Goal: Information Seeking & Learning: Check status

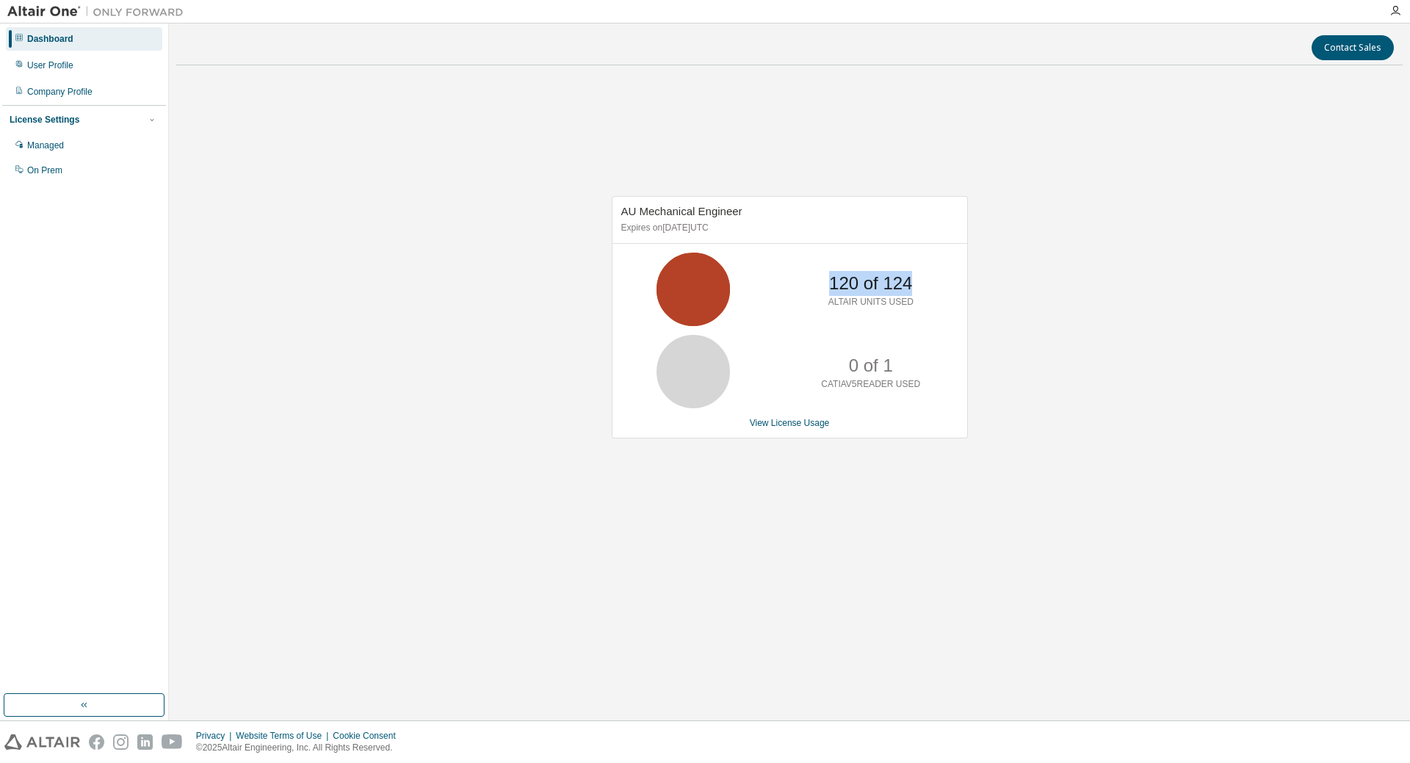
drag, startPoint x: 828, startPoint y: 280, endPoint x: 970, endPoint y: 287, distance: 142.6
click at [958, 283] on div "120 of 124 ALTAIR UNITS USED" at bounding box center [789, 289] width 355 height 73
click at [970, 287] on div "AU Mechanical Engineer Expires on [DATE] UTC 120 of 124 ALTAIR UNITS USED 0 of …" at bounding box center [789, 325] width 1226 height 496
click at [810, 424] on link "View License Usage" at bounding box center [790, 423] width 80 height 10
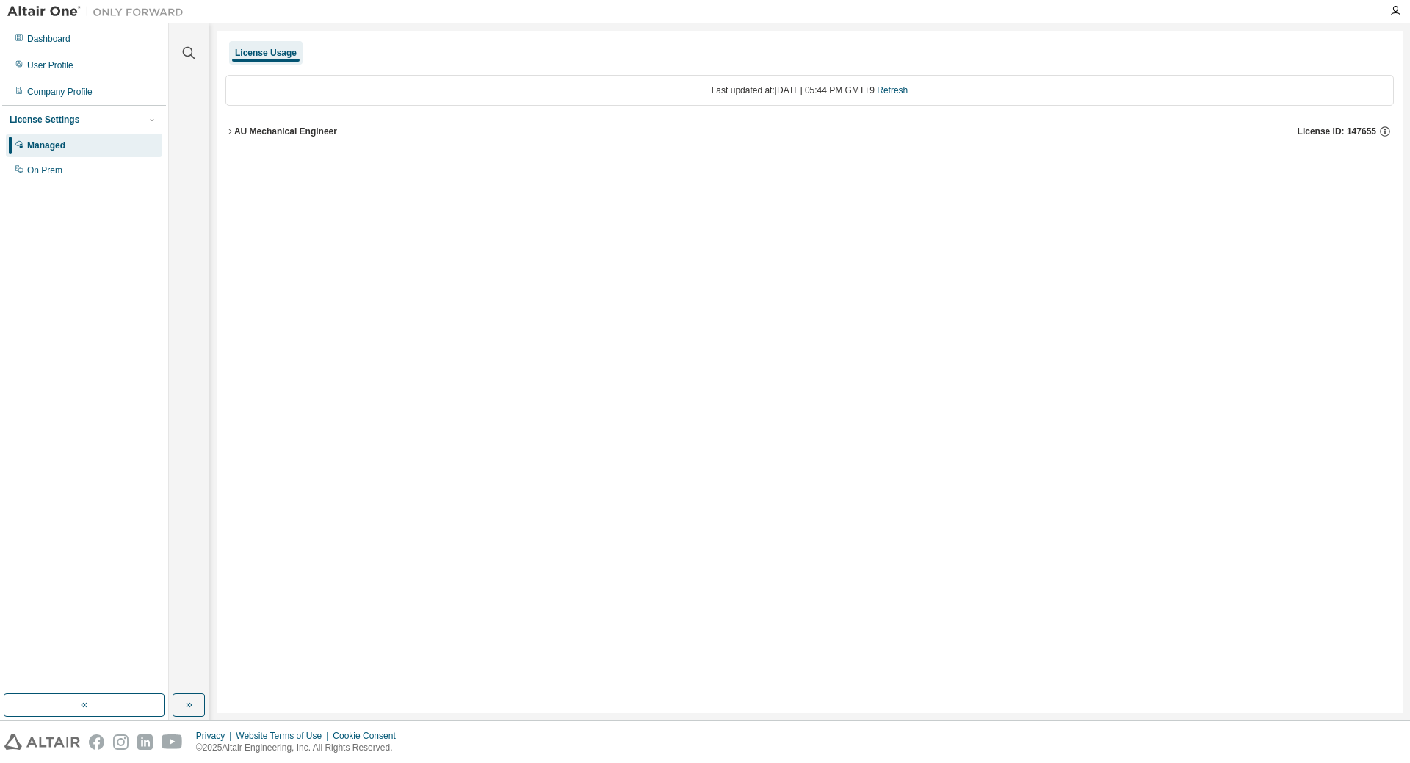
click at [225, 130] on icon "button" at bounding box center [229, 131] width 9 height 9
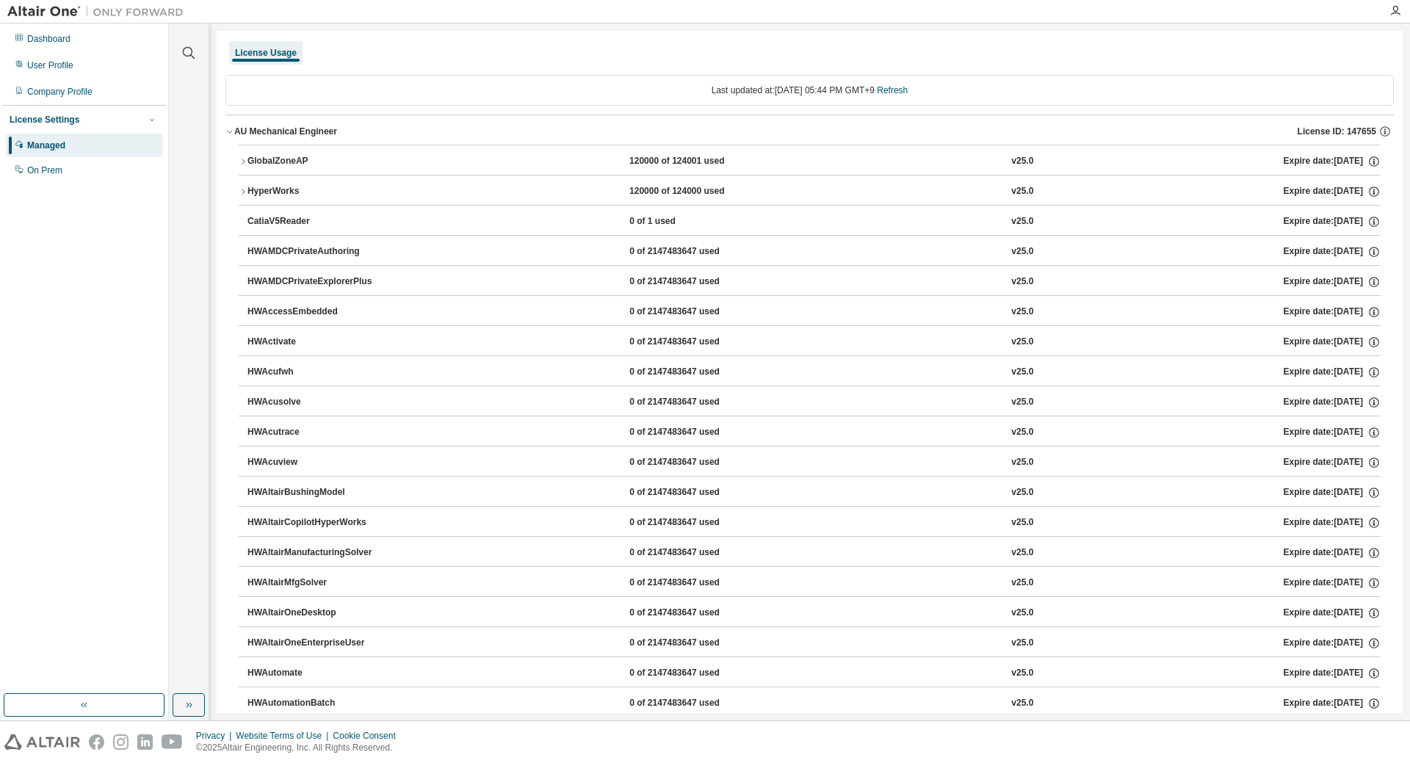
click at [242, 193] on icon "button" at bounding box center [243, 191] width 9 height 9
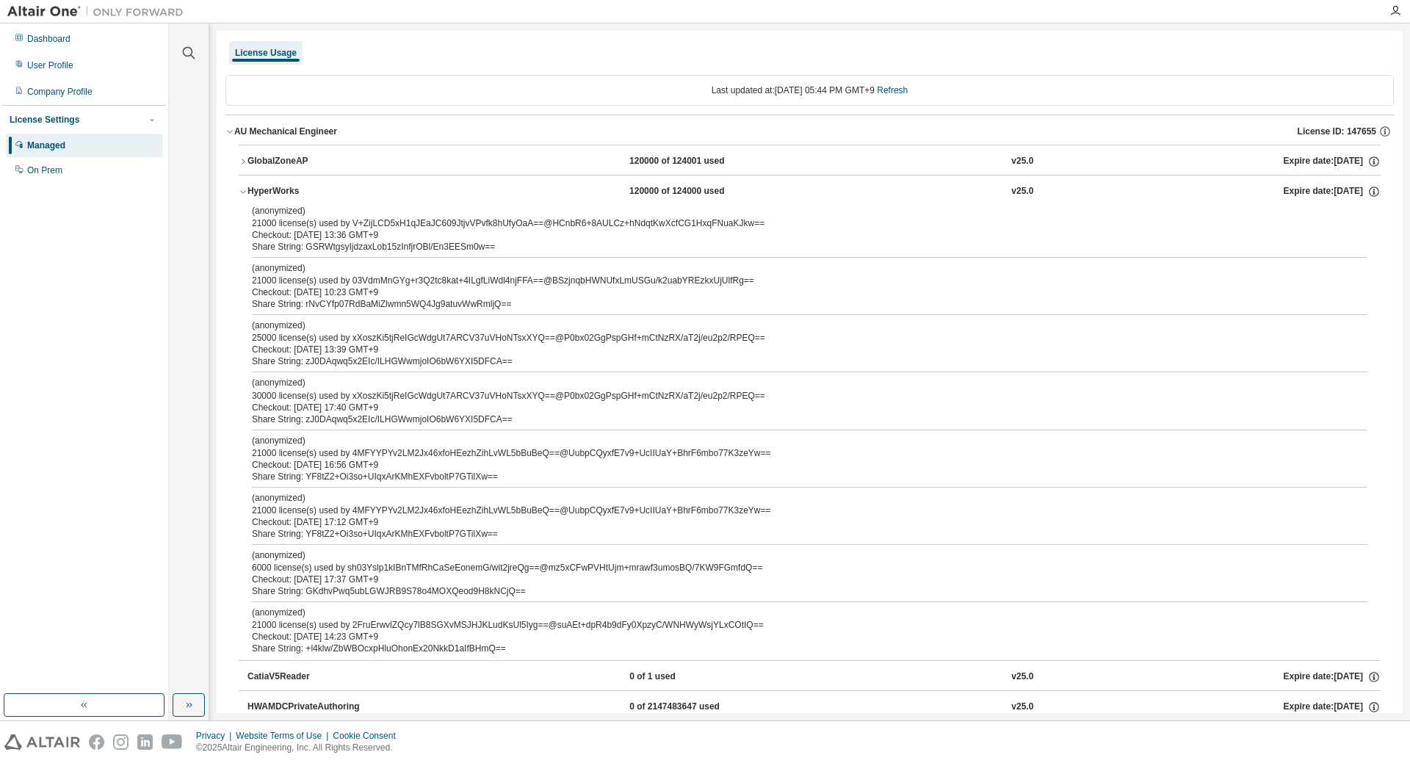
drag, startPoint x: 254, startPoint y: 225, endPoint x: 476, endPoint y: 231, distance: 221.9
click at [473, 231] on div "(anonymized) 21000 license(s) used by V+ZijLCD5xH1qJEaJC609JtjvVPvfk8hUfyOaA==@…" at bounding box center [810, 432] width 1142 height 455
click at [476, 231] on div "Checkout: [DATE] 13:36 GMT+9" at bounding box center [792, 235] width 1080 height 12
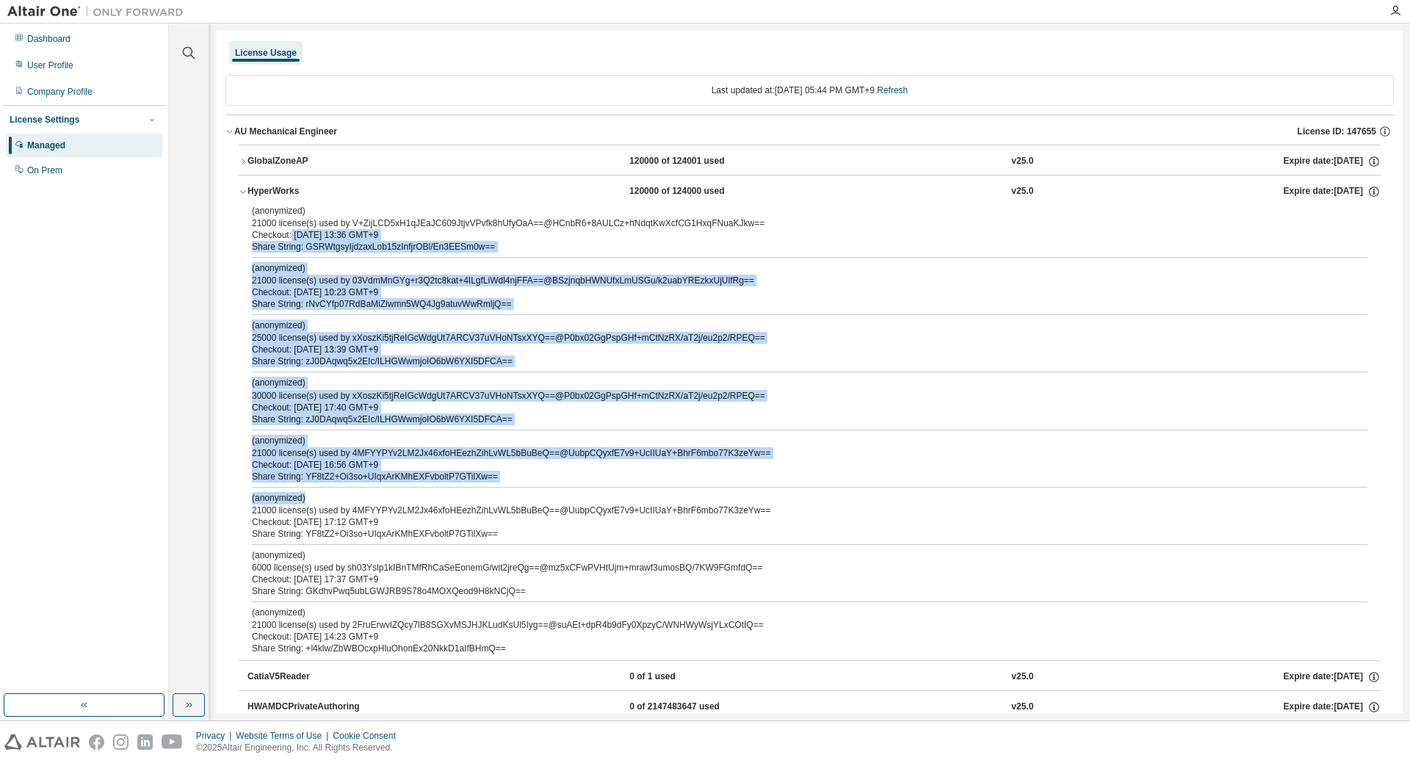
drag, startPoint x: 292, startPoint y: 230, endPoint x: 450, endPoint y: 466, distance: 284.1
click at [425, 502] on div "(anonymized) 21000 license(s) used by V+ZijLCD5xH1qJEaJC609JtjvVPvfk8hUfyOaA==@…" at bounding box center [810, 432] width 1142 height 455
click at [561, 302] on div "Share String: rNvCYfp07RdBaMiZlwmn5WQ4Jg9atuvWwRmljQ==" at bounding box center [792, 304] width 1080 height 12
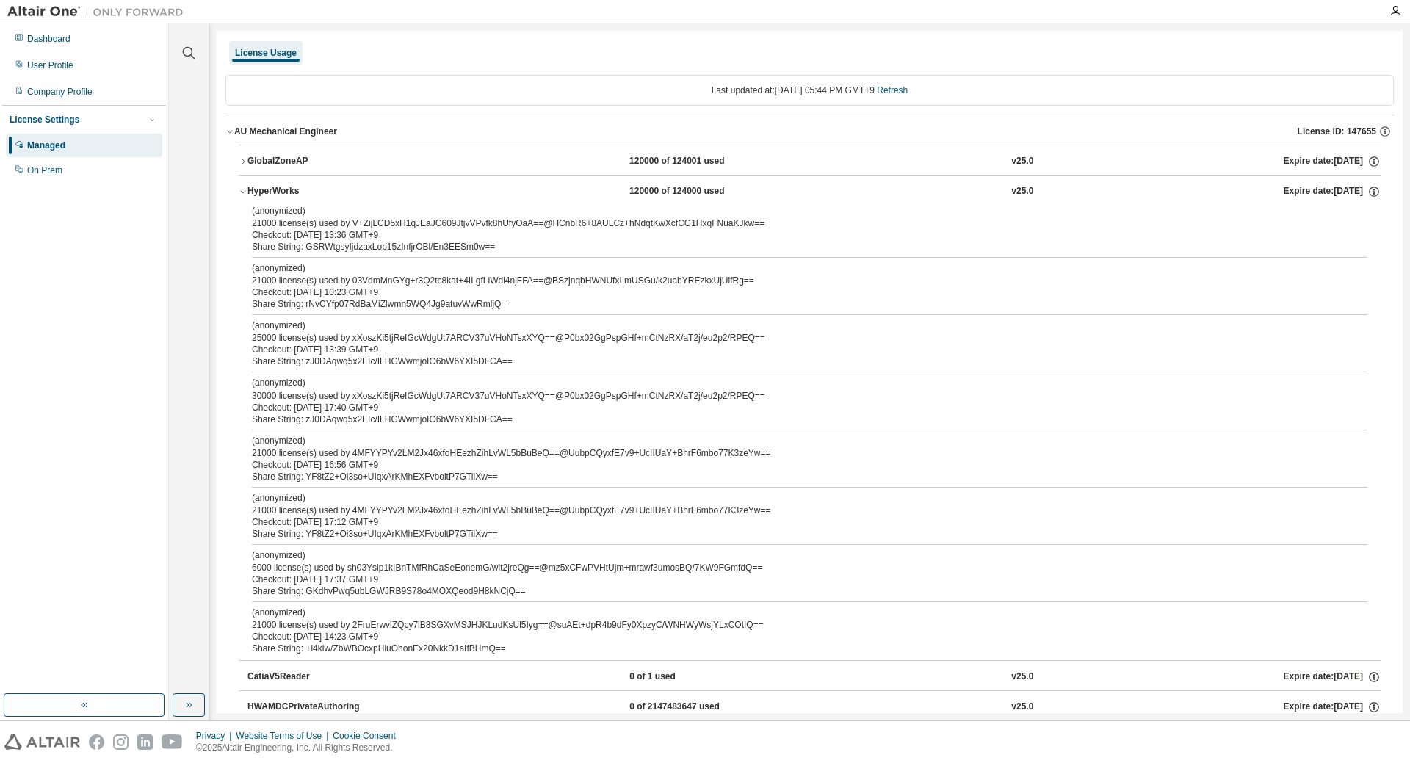
click at [240, 160] on icon "button" at bounding box center [243, 161] width 9 height 9
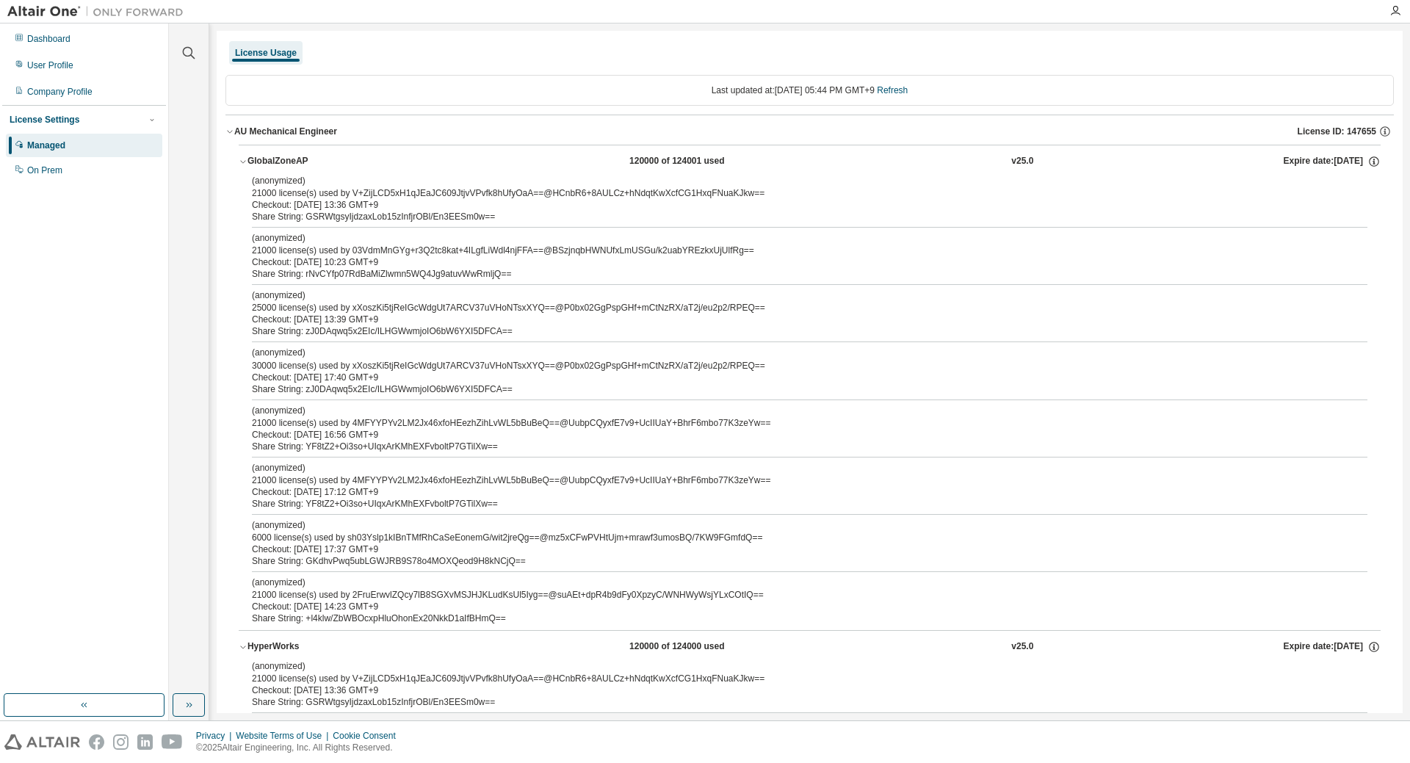
click at [240, 159] on icon "button" at bounding box center [243, 161] width 9 height 9
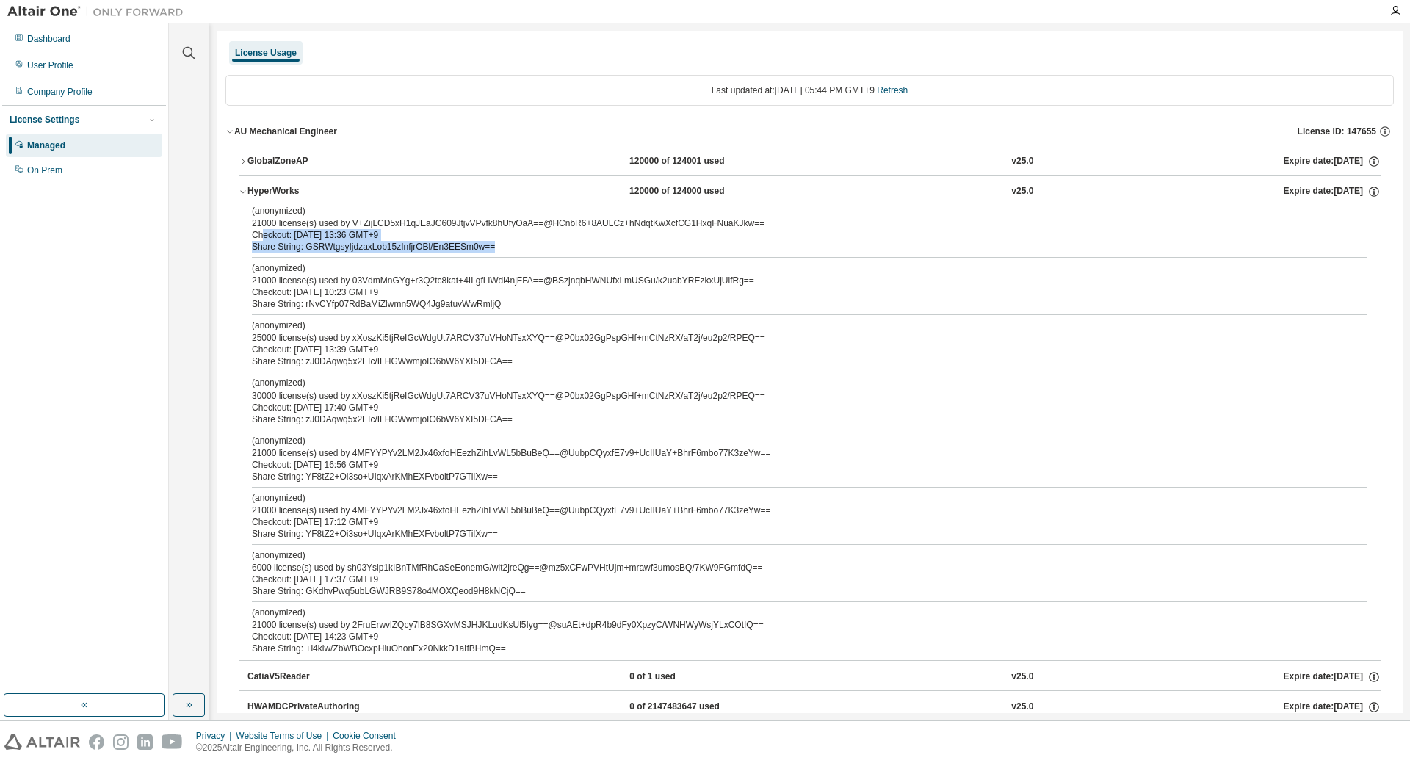
drag, startPoint x: 264, startPoint y: 231, endPoint x: 593, endPoint y: 244, distance: 328.5
click at [606, 242] on div "(anonymized) 21000 license(s) used by V+ZijLCD5xH1qJEaJC609JtjvVPvfk8hUfyOaA==@…" at bounding box center [792, 229] width 1080 height 48
click at [427, 239] on div "Checkout: [DATE] 13:36 GMT+9" at bounding box center [792, 235] width 1080 height 12
drag, startPoint x: 441, startPoint y: 232, endPoint x: 491, endPoint y: 233, distance: 50.7
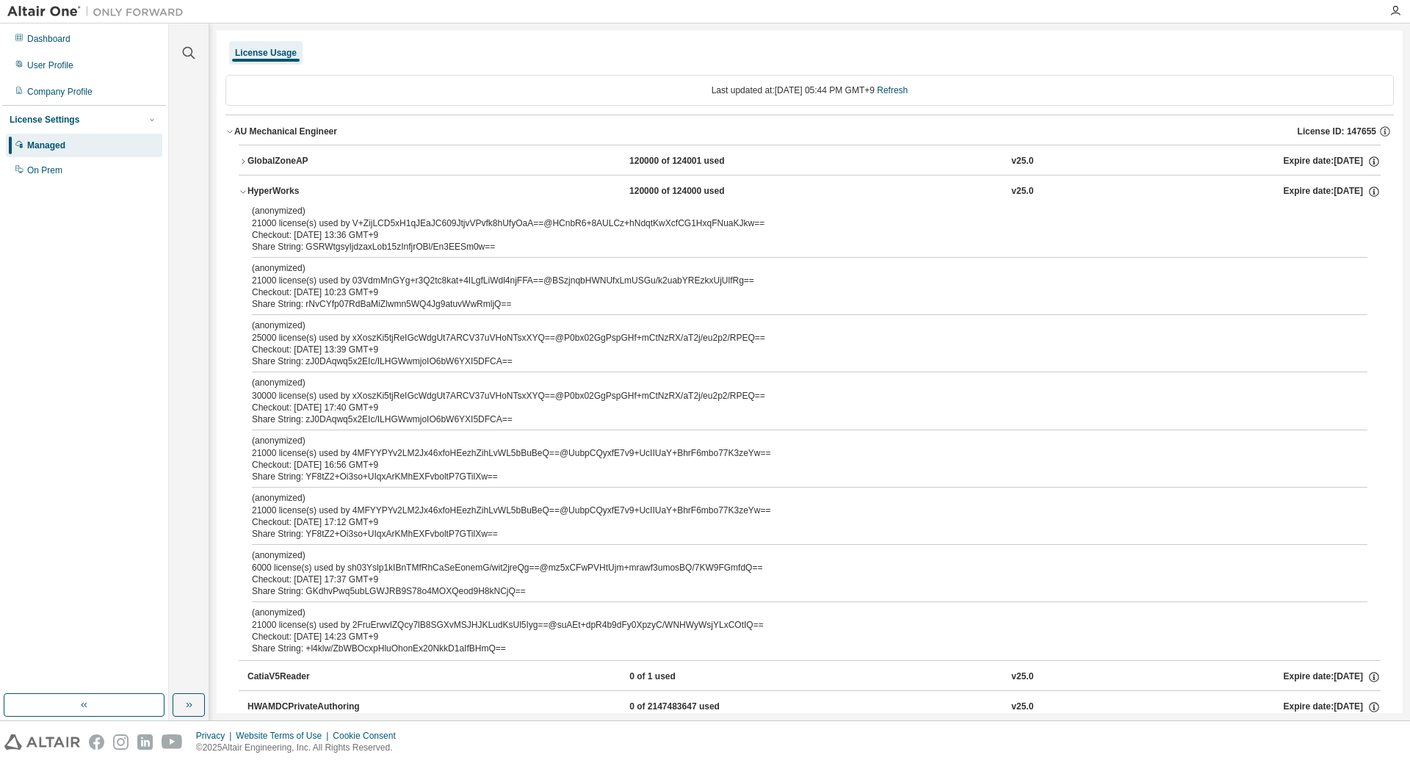
click at [491, 233] on div "Checkout: [DATE] 13:36 GMT+9" at bounding box center [792, 235] width 1080 height 12
drag, startPoint x: 270, startPoint y: 237, endPoint x: 275, endPoint y: 253, distance: 16.7
click at [270, 236] on div "Checkout: [DATE] 13:36 GMT+9" at bounding box center [792, 235] width 1080 height 12
click at [275, 272] on p "(anonymized)" at bounding box center [792, 268] width 1080 height 12
click at [280, 464] on div "Checkout: [DATE] 16:56 GMT+9" at bounding box center [792, 465] width 1080 height 12
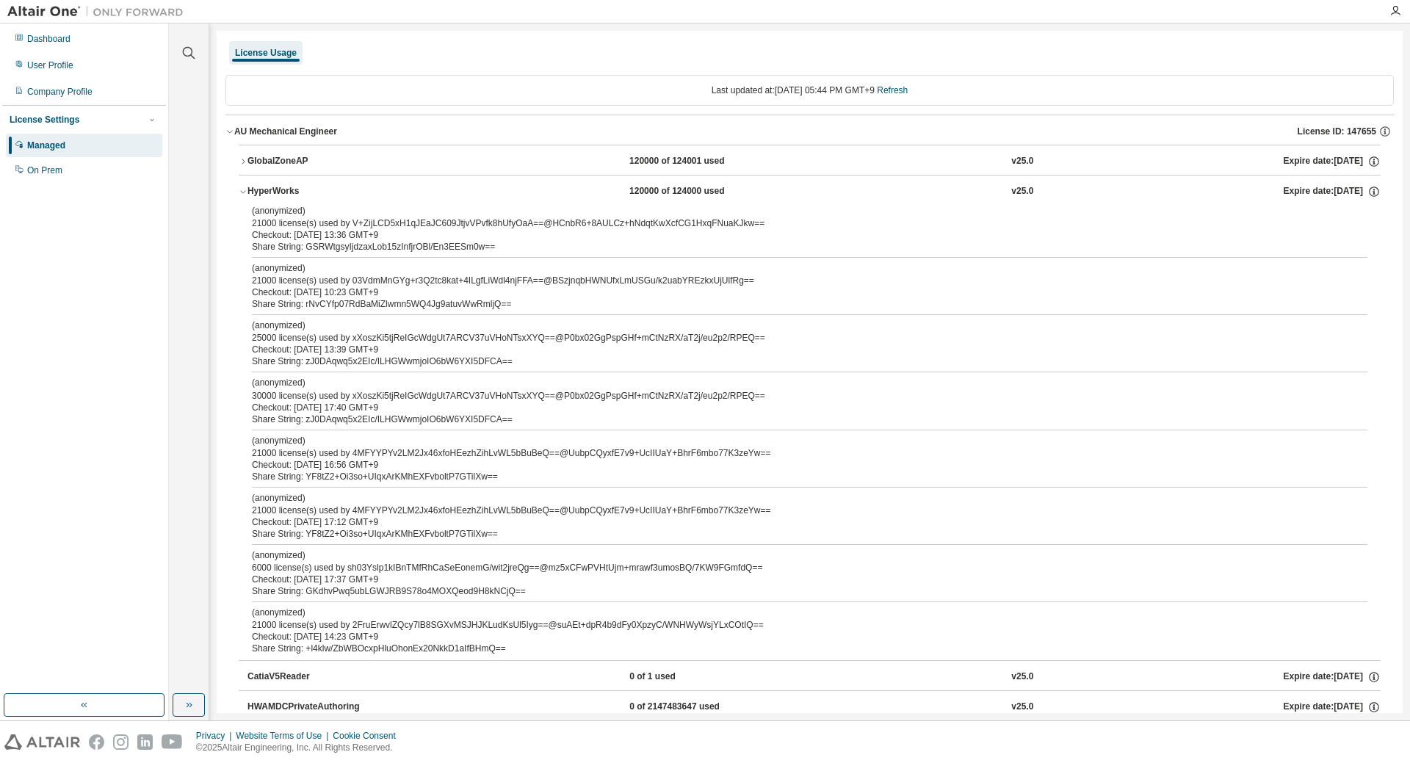
click at [285, 528] on div "Share String: YF8tZ2+Oi3so+UIqxArKMhEXFvboltP7GTilXw==" at bounding box center [792, 534] width 1080 height 12
click at [284, 626] on div "(anonymized) 21000 license(s) used by 2FruErwvlZQcy7lB8SGXvMSJHJKLudKsUl5Iyg==@…" at bounding box center [792, 619] width 1080 height 24
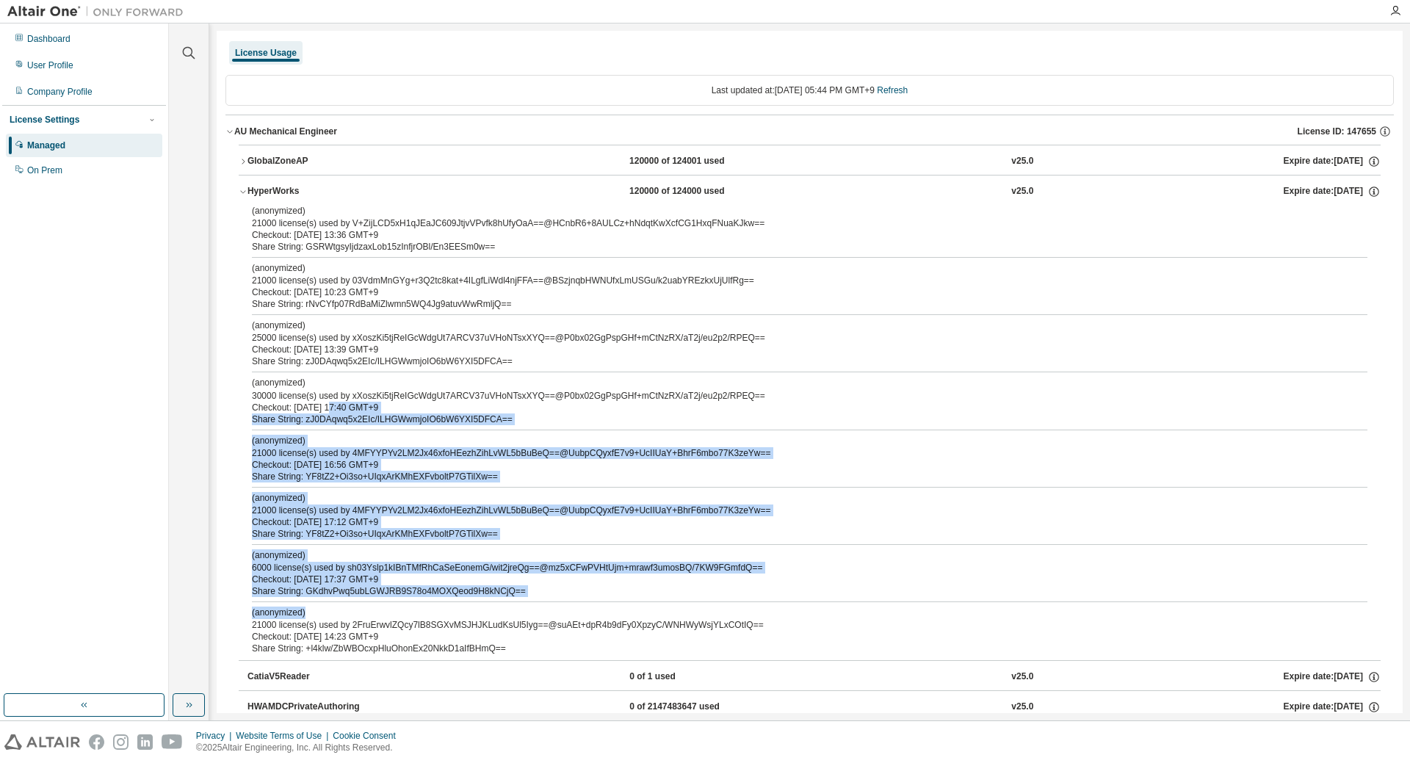
drag, startPoint x: 328, startPoint y: 406, endPoint x: 388, endPoint y: 612, distance: 214.0
click at [388, 612] on div "(anonymized) 21000 license(s) used by V+ZijLCD5xH1qJEaJC609JtjvVPvfk8hUfyOaA==@…" at bounding box center [810, 432] width 1142 height 455
click at [394, 584] on div "Checkout: [DATE] 17:37 GMT+9" at bounding box center [792, 579] width 1080 height 12
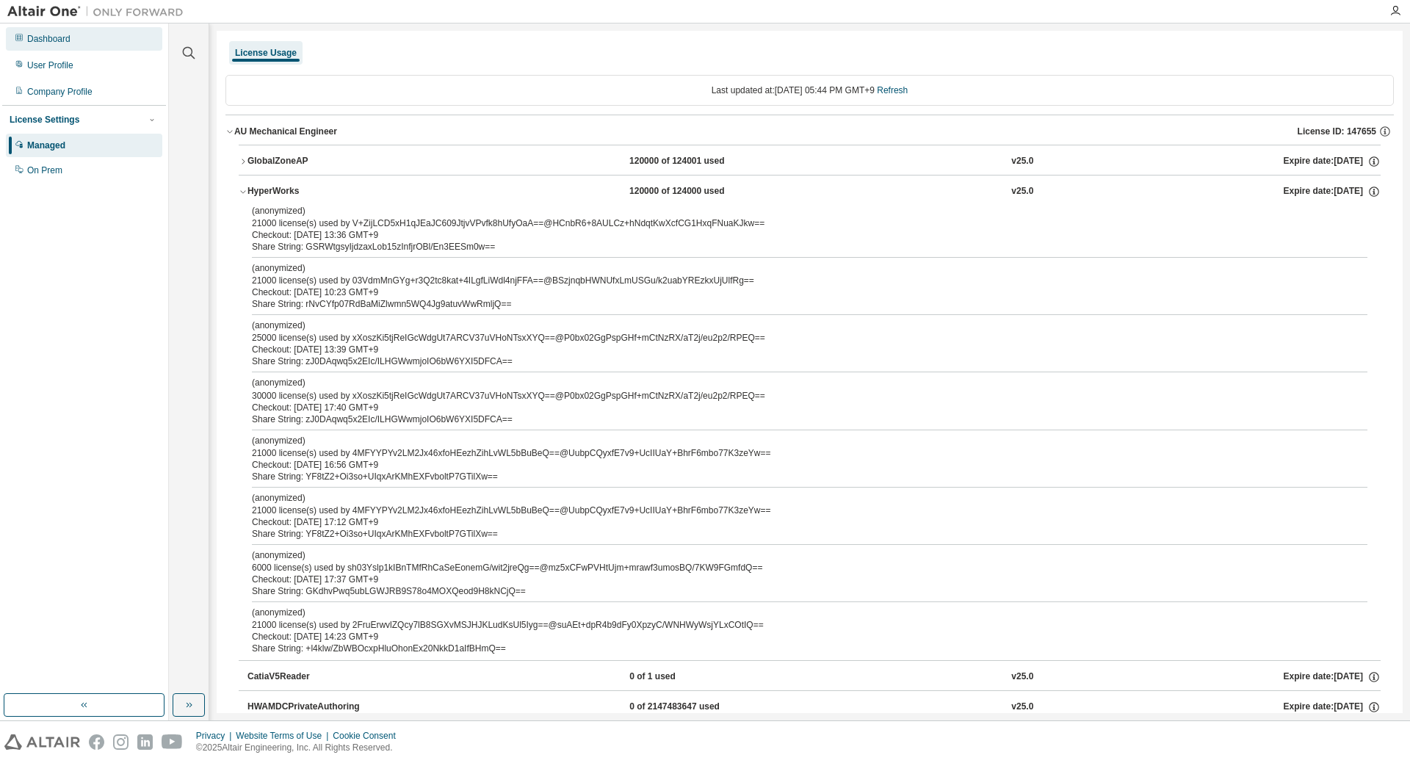
click at [56, 32] on div "Dashboard" at bounding box center [84, 38] width 156 height 23
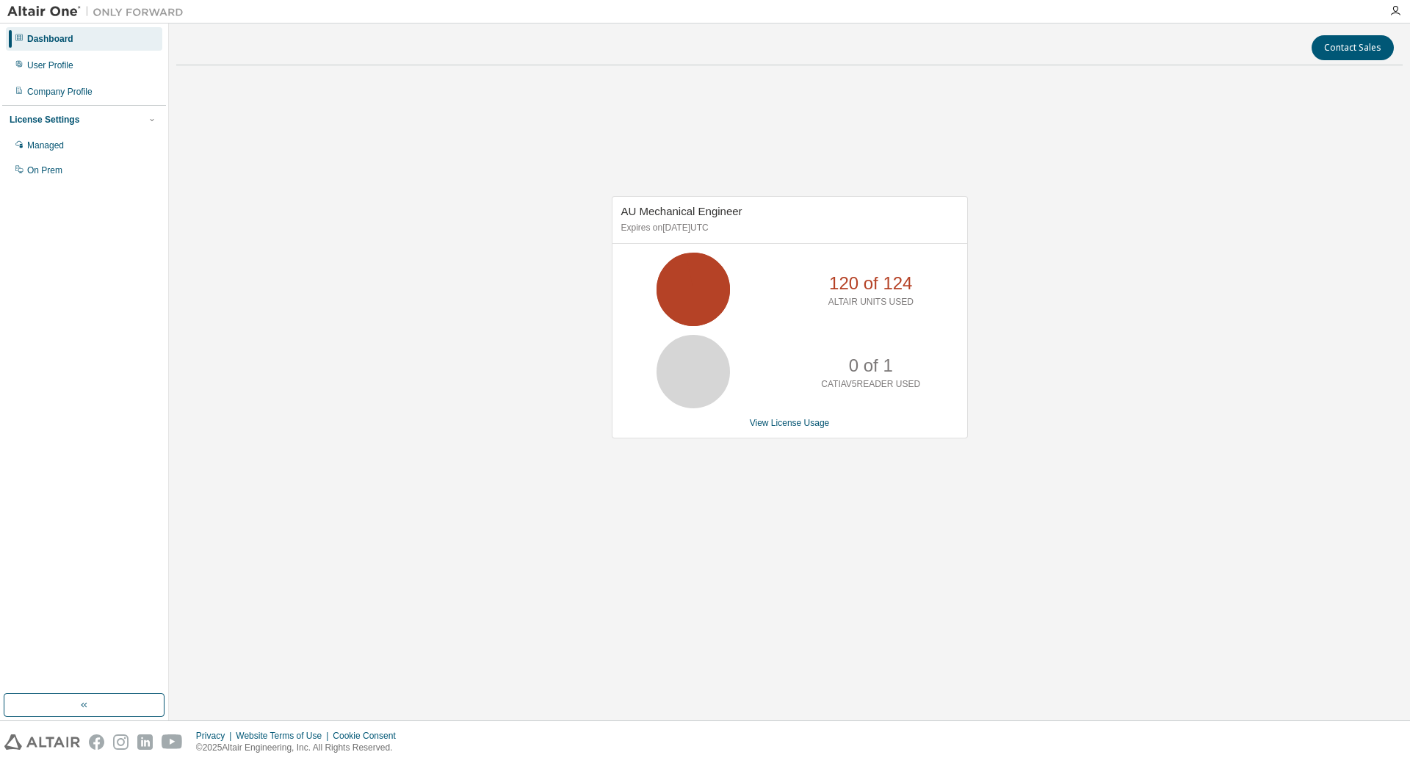
click at [868, 296] on p "ALTAIR UNITS USED" at bounding box center [870, 302] width 85 height 12
drag, startPoint x: 851, startPoint y: 283, endPoint x: 744, endPoint y: 286, distance: 107.2
click at [848, 284] on p "120 of 124" at bounding box center [870, 283] width 83 height 25
click at [698, 286] on icon at bounding box center [693, 289] width 37 height 37
click at [675, 388] on icon at bounding box center [693, 371] width 37 height 37
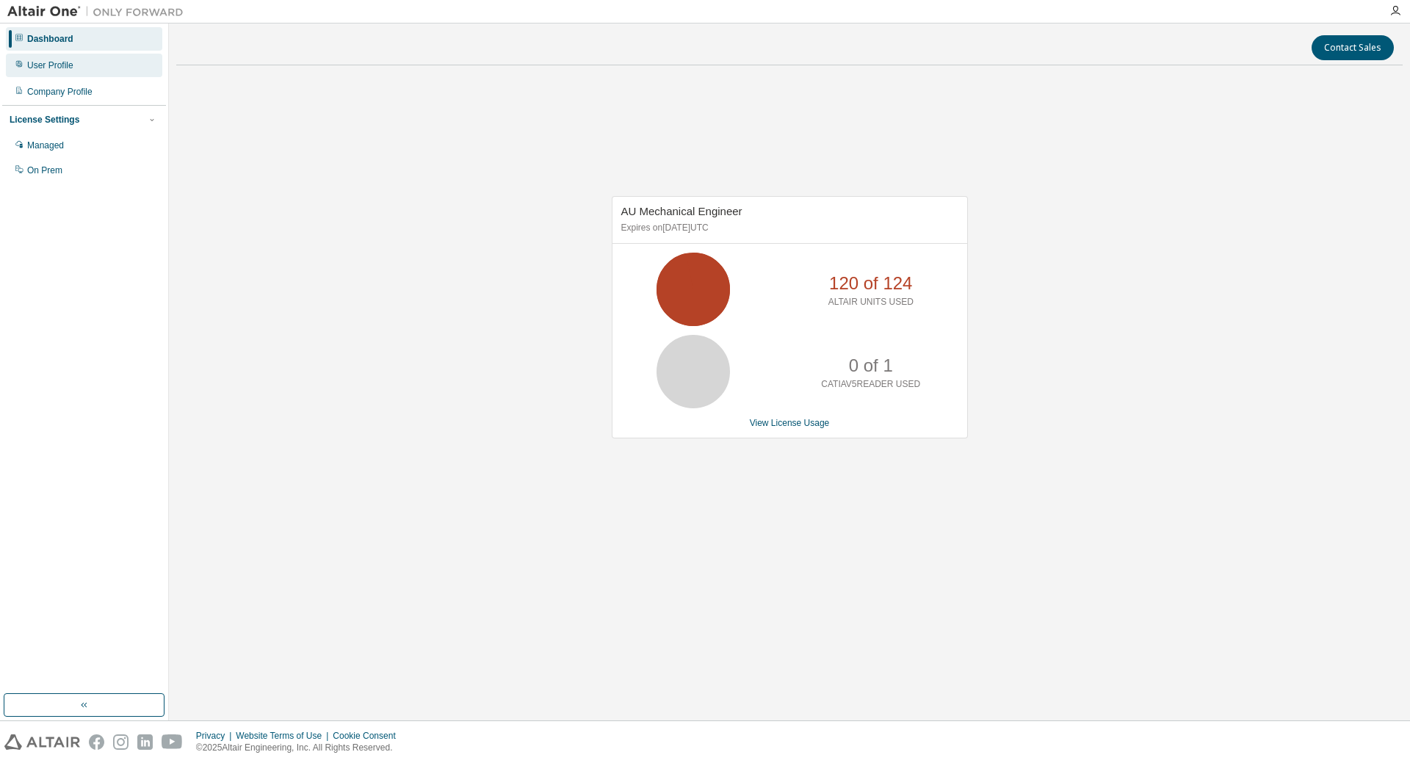
click at [79, 68] on div "User Profile" at bounding box center [84, 65] width 156 height 23
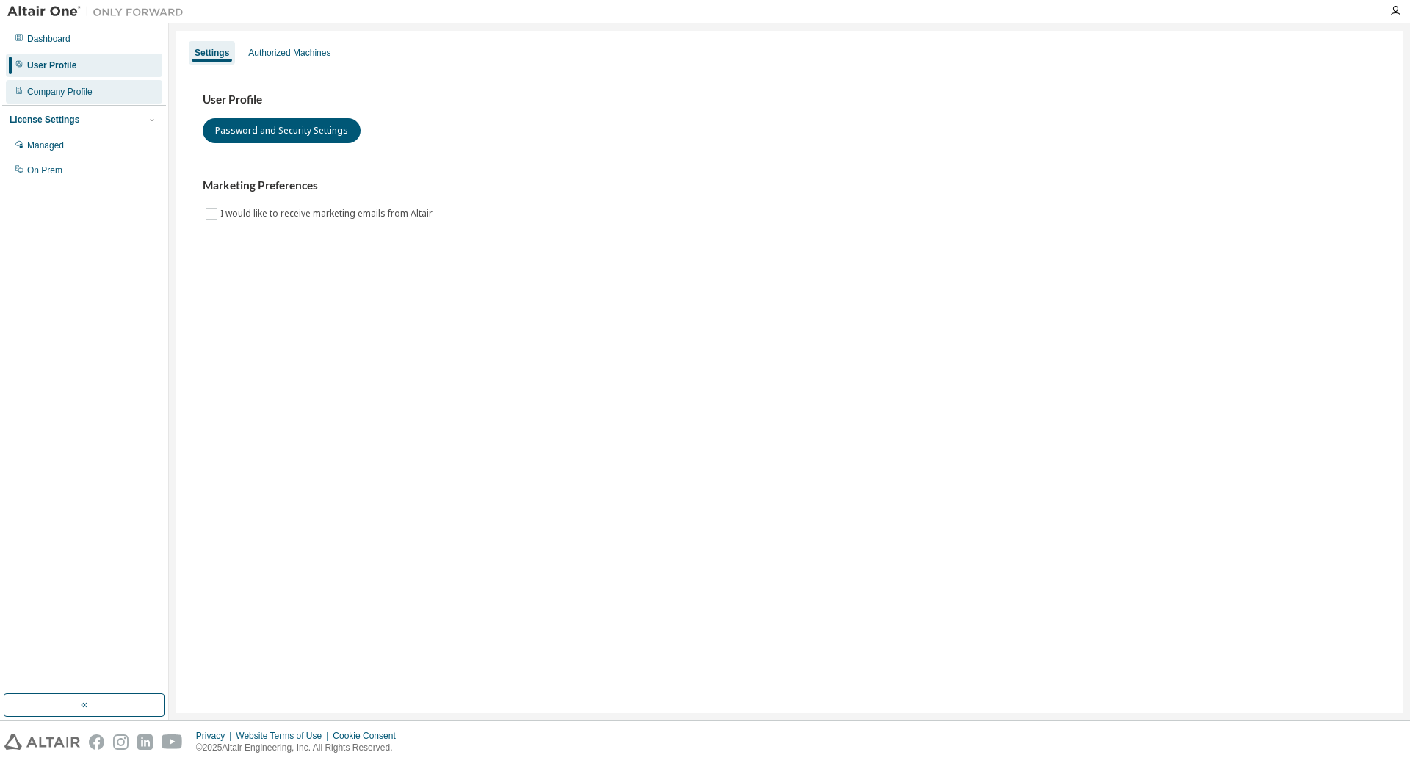
click at [70, 92] on div "Company Profile" at bounding box center [59, 92] width 65 height 12
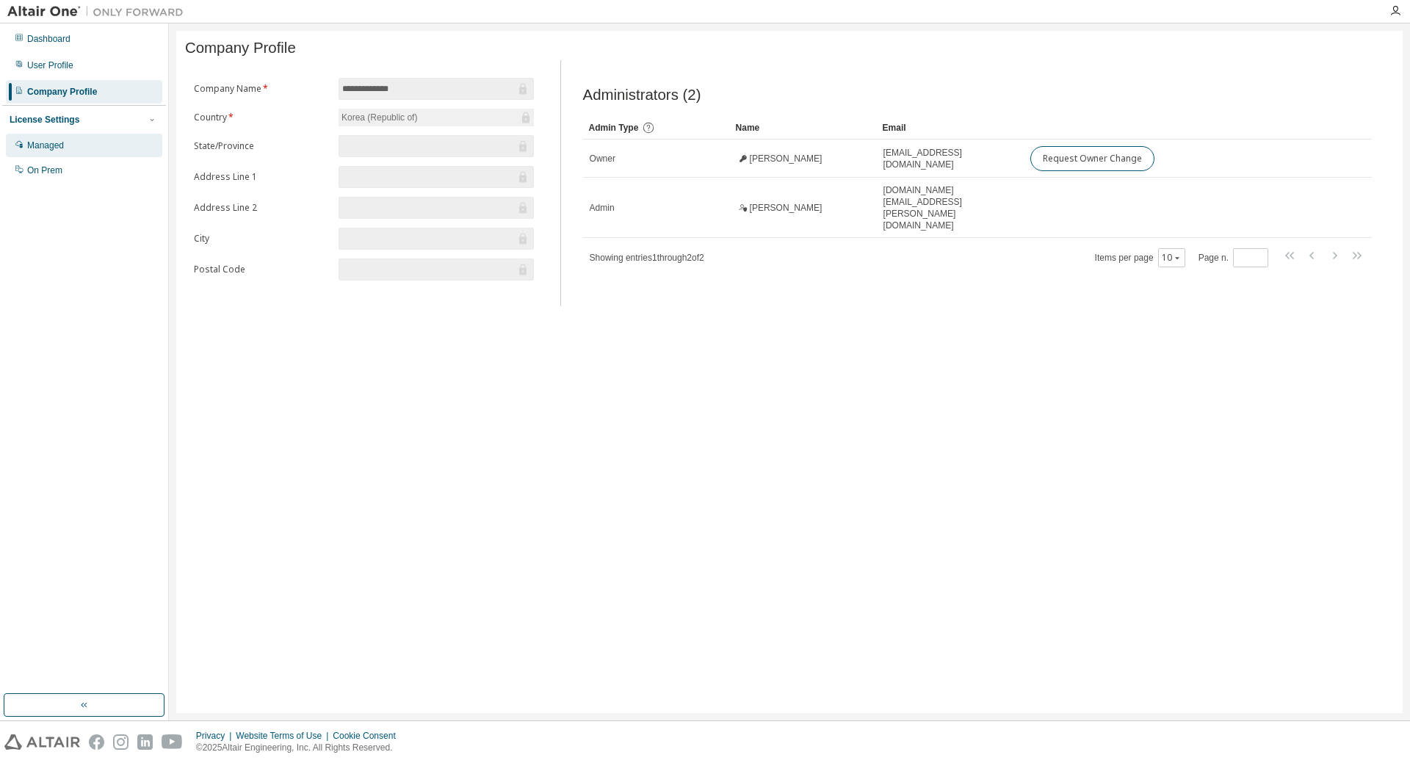
click at [72, 153] on div "Managed" at bounding box center [84, 145] width 156 height 23
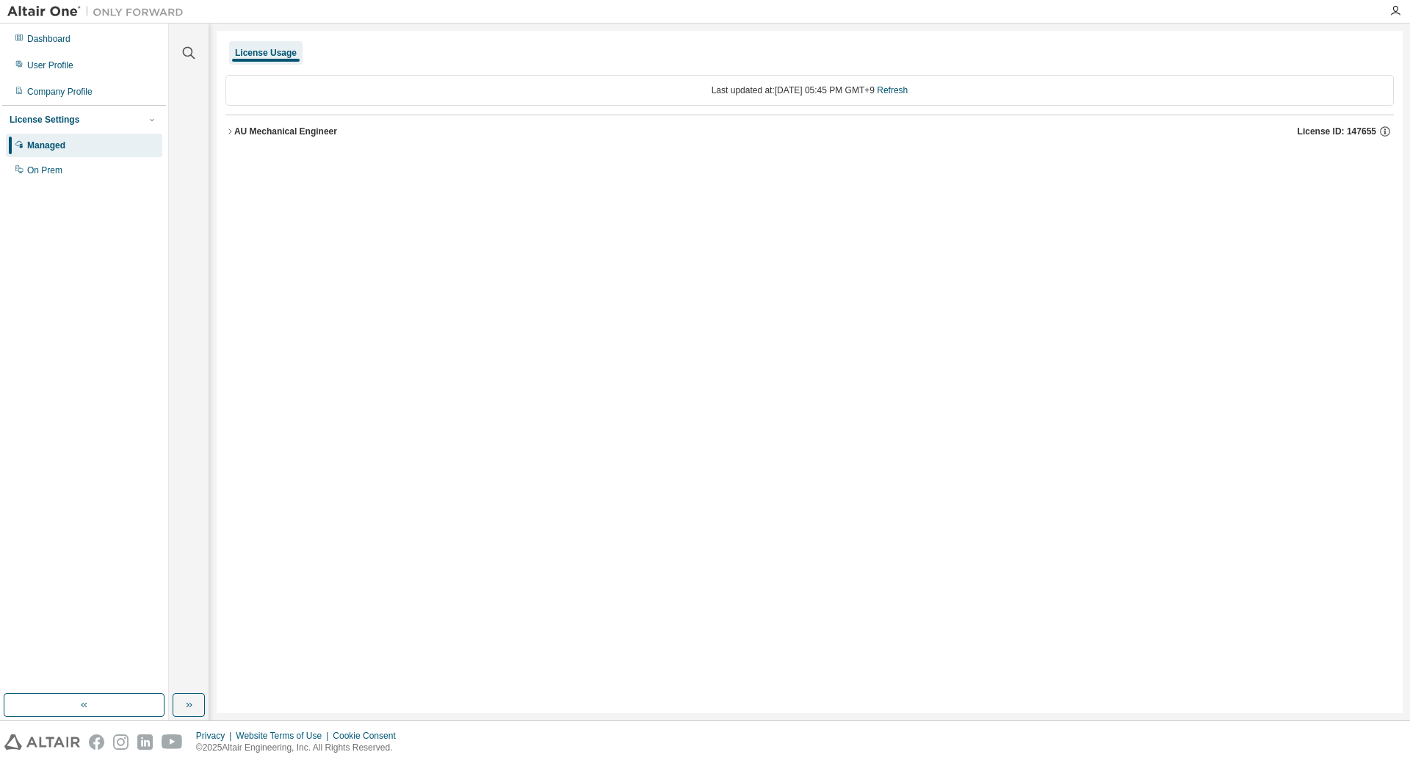
click at [228, 129] on icon "button" at bounding box center [229, 131] width 9 height 9
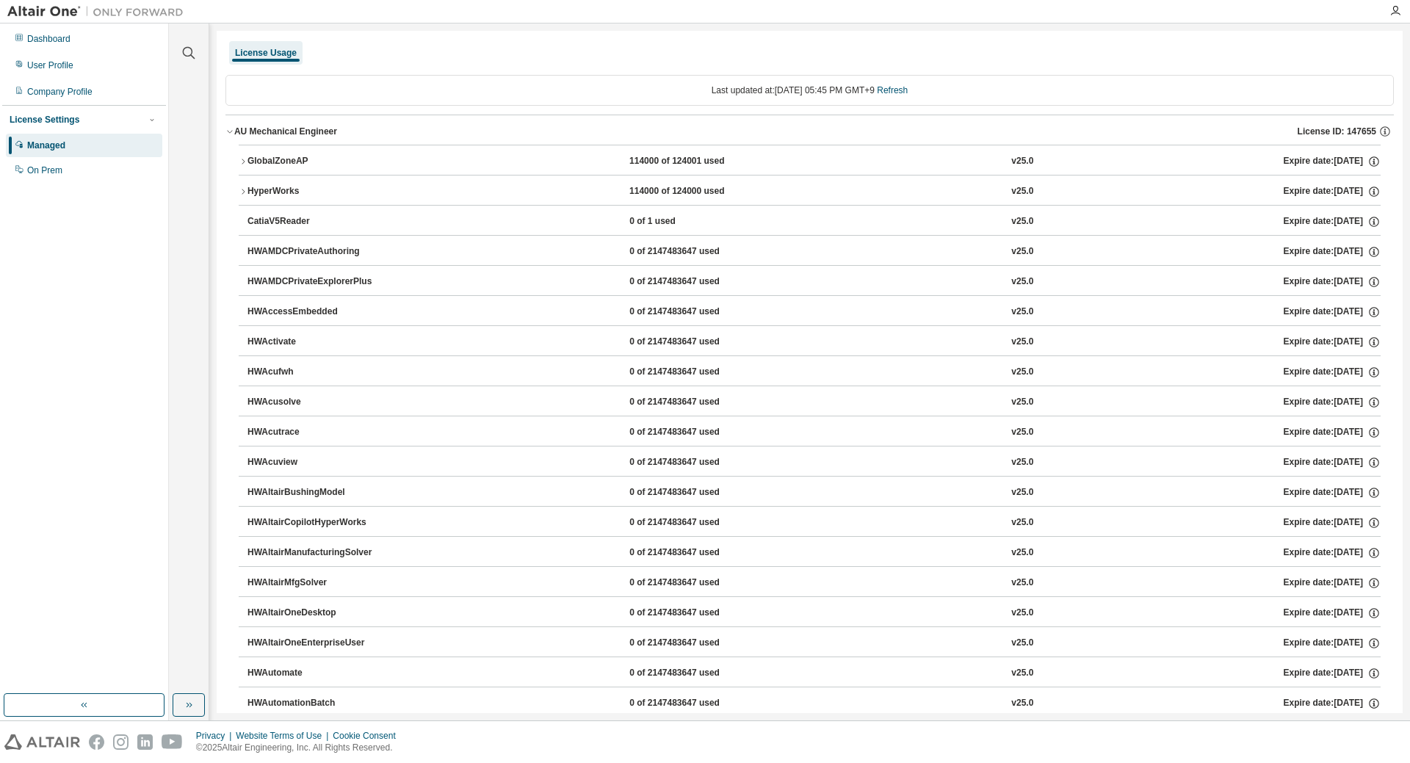
click at [244, 189] on icon "button" at bounding box center [243, 191] width 9 height 9
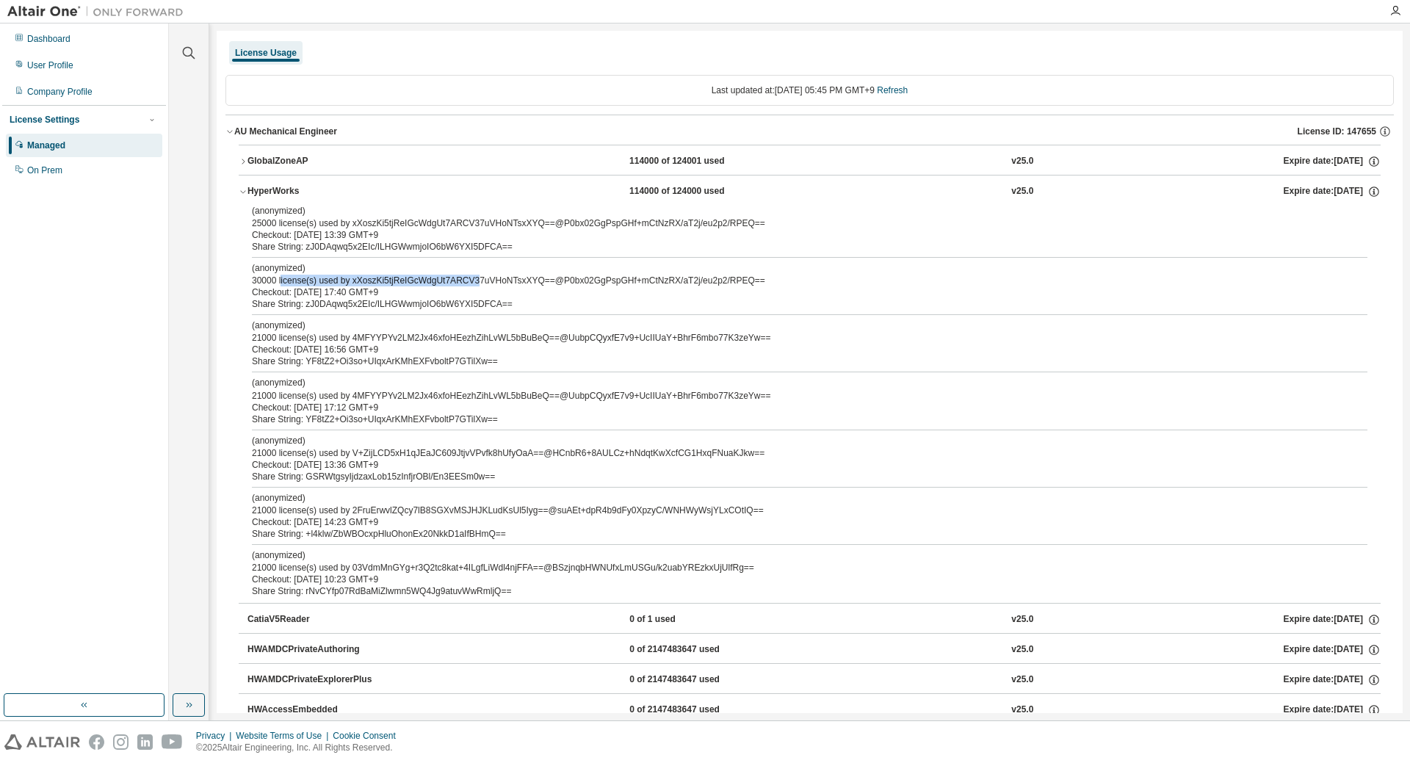
drag, startPoint x: 466, startPoint y: 285, endPoint x: 485, endPoint y: 285, distance: 19.1
click at [484, 285] on div "(anonymized) 30000 license(s) used by xXoszKi5tjReIGcWdgUt7ARCV37uVHoNTsxXYQ==@…" at bounding box center [792, 274] width 1080 height 24
click at [485, 285] on div "(anonymized) 30000 license(s) used by xXoszKi5tjReIGcWdgUt7ARCV37uVHoNTsxXYQ==@…" at bounding box center [792, 274] width 1080 height 24
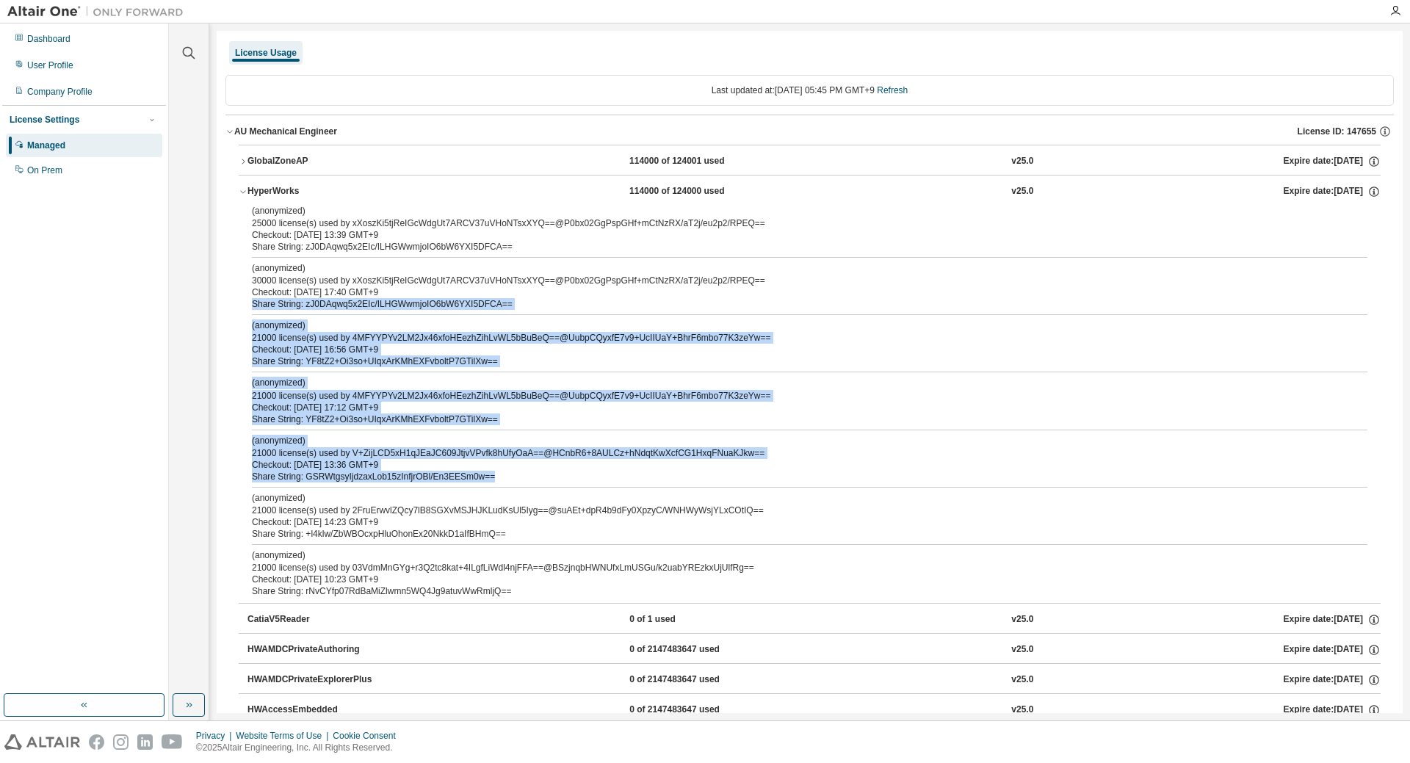
drag, startPoint x: 373, startPoint y: 292, endPoint x: 497, endPoint y: 487, distance: 231.4
click at [497, 487] on div "(anonymized) 25000 license(s) used by xXoszKi5tjReIGcWdgUt7ARCV37uVHoNTsxXYQ==@…" at bounding box center [810, 404] width 1142 height 398
click at [509, 372] on div at bounding box center [809, 372] width 1115 height 1
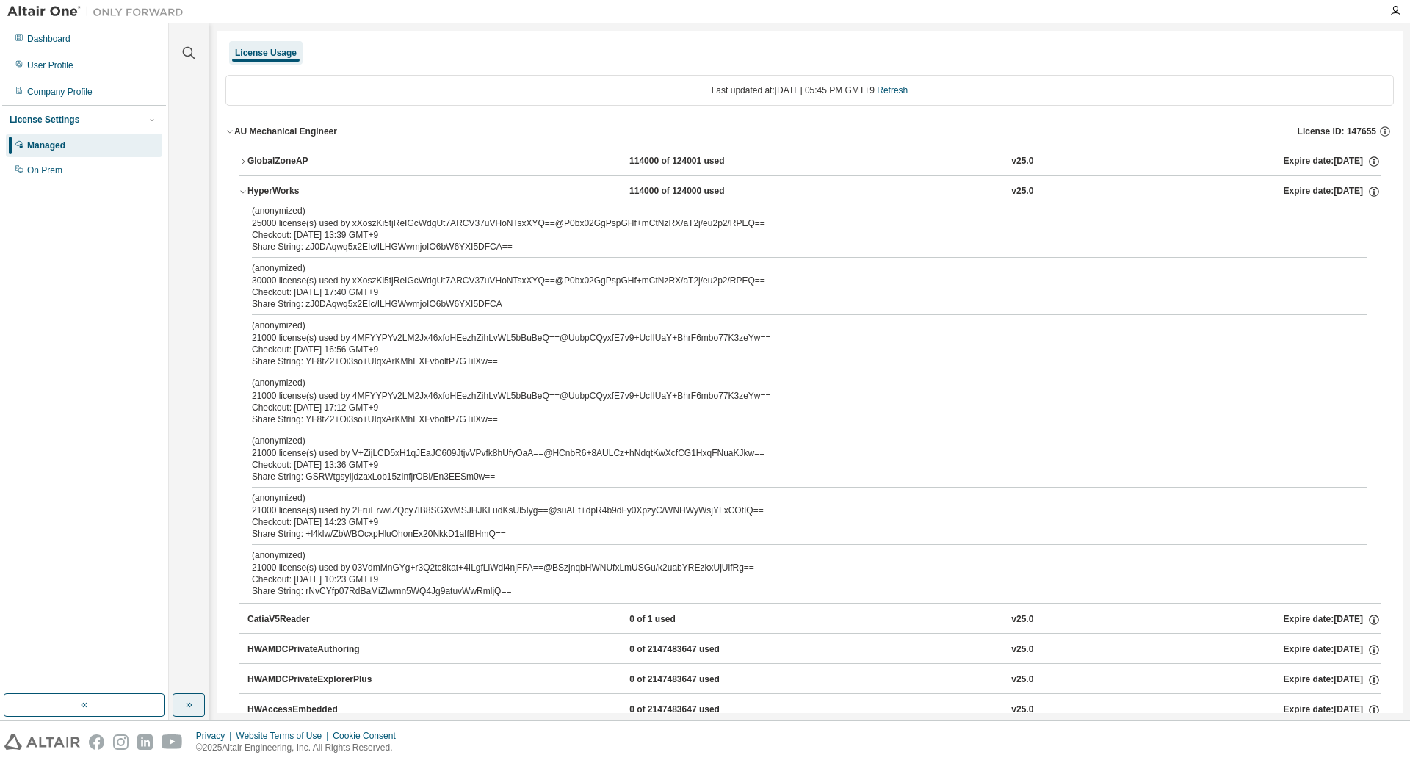
click at [187, 700] on icon "button" at bounding box center [189, 705] width 12 height 12
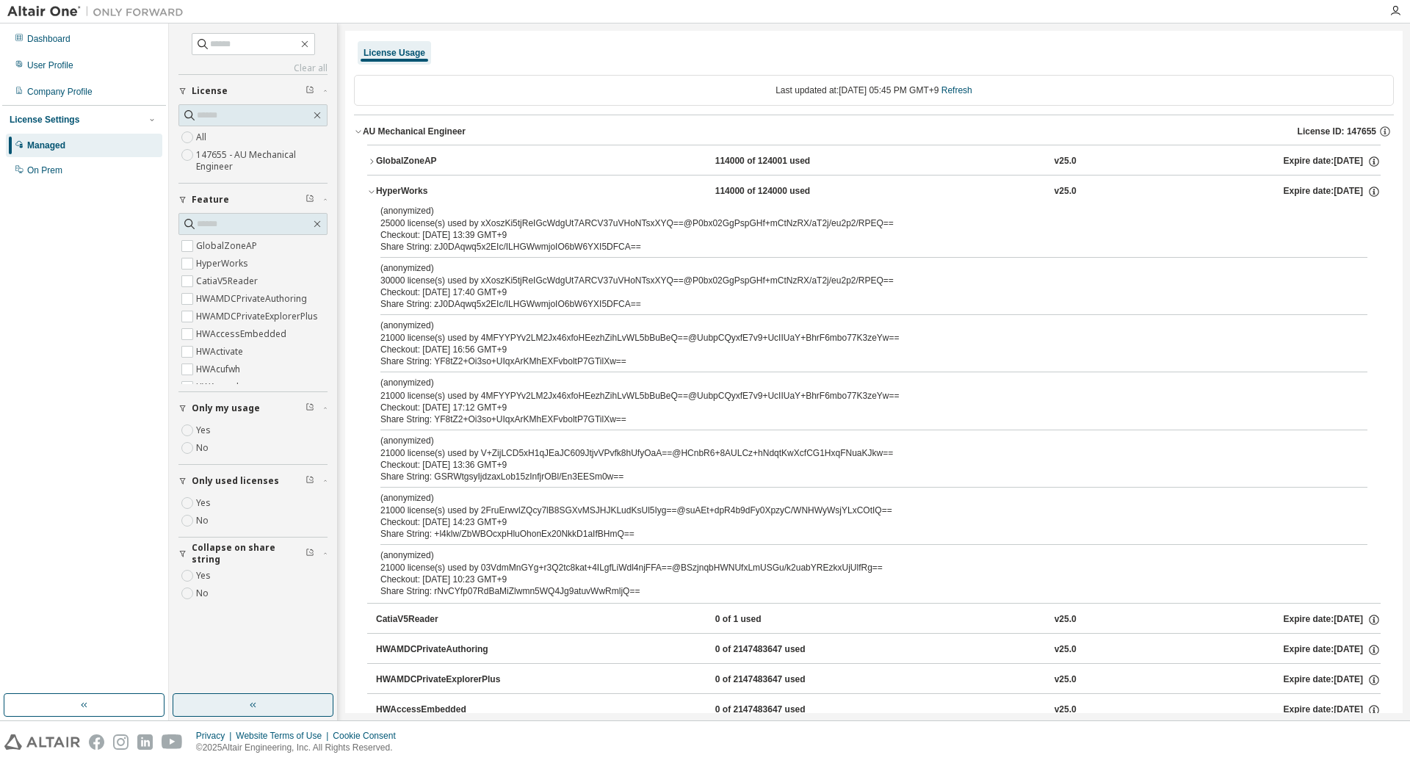
click at [225, 707] on button "button" at bounding box center [253, 704] width 161 height 23
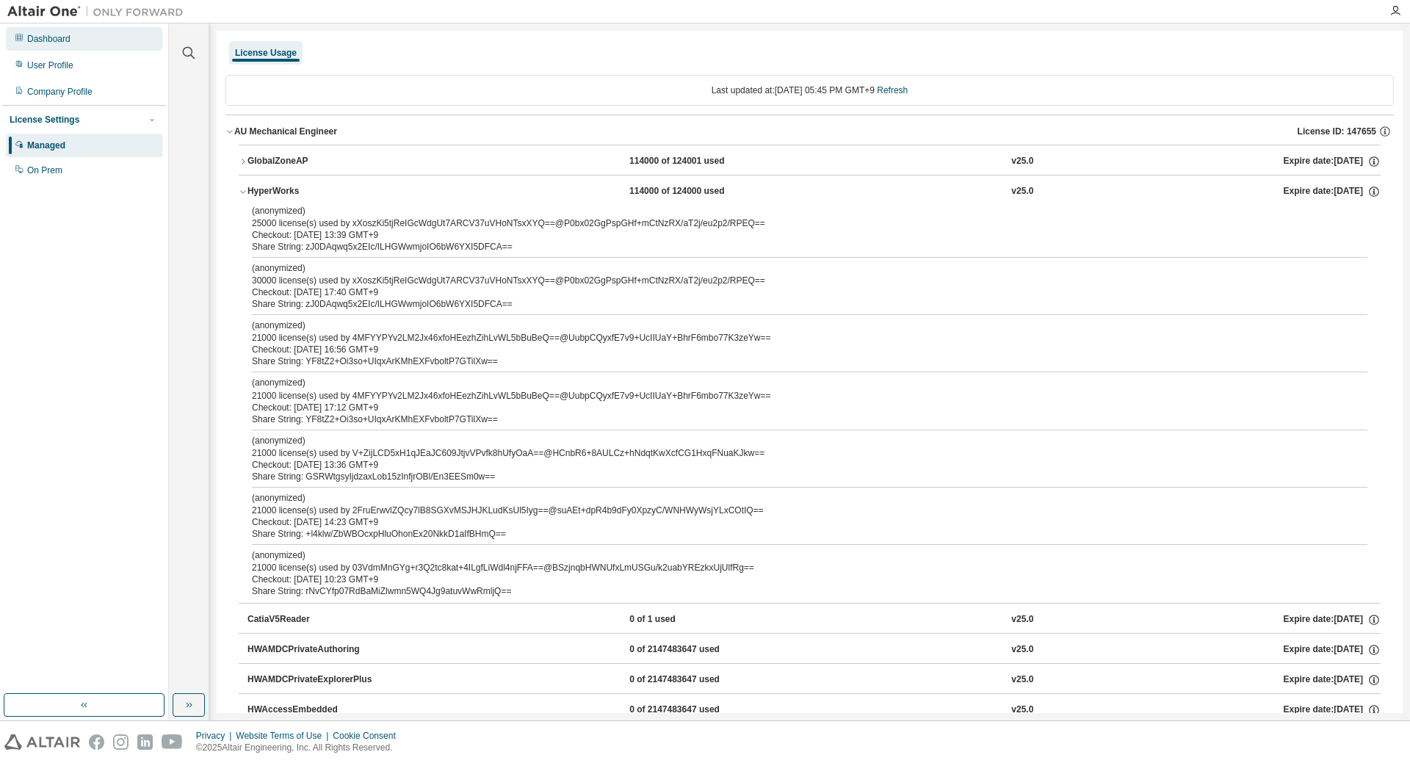
click at [48, 47] on div "Dashboard" at bounding box center [84, 38] width 156 height 23
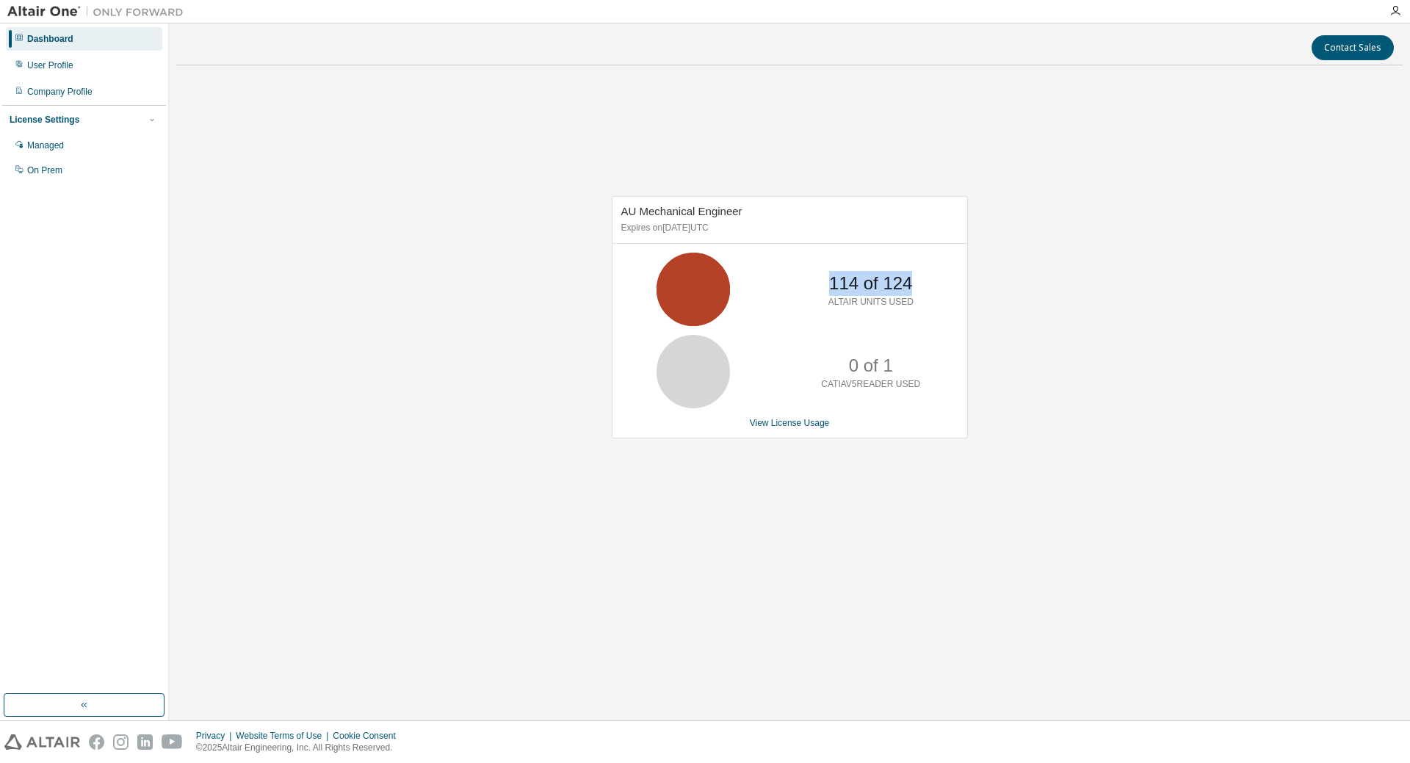
drag, startPoint x: 828, startPoint y: 292, endPoint x: 931, endPoint y: 291, distance: 103.5
click at [931, 291] on div "114 of 124 ALTAIR UNITS USED" at bounding box center [789, 289] width 355 height 73
click at [887, 298] on p "ALTAIR UNITS USED" at bounding box center [870, 302] width 85 height 12
drag, startPoint x: 831, startPoint y: 288, endPoint x: 924, endPoint y: 292, distance: 93.3
click at [924, 292] on div "114 of 124 ALTAIR UNITS USED" at bounding box center [870, 289] width 117 height 73
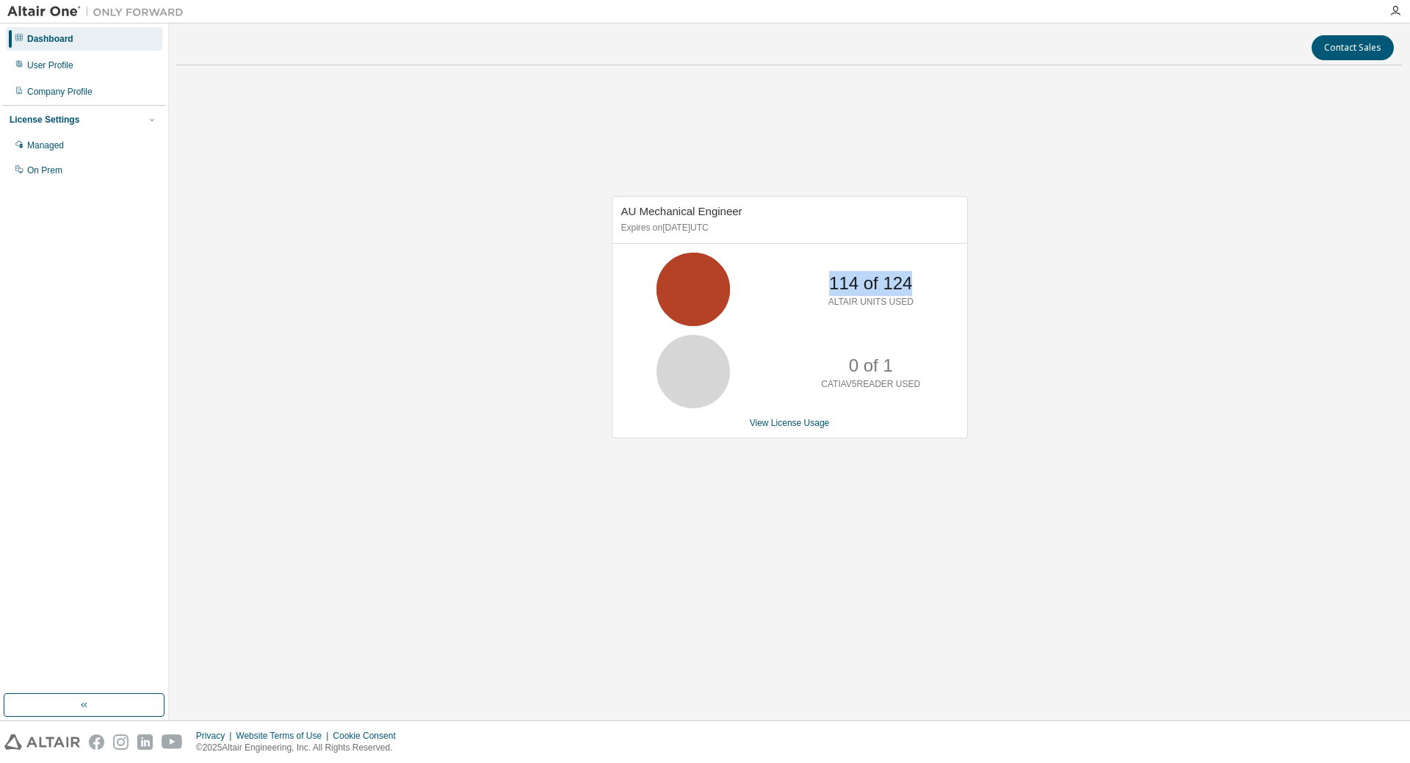
click at [924, 293] on div "114 of 124 ALTAIR UNITS USED" at bounding box center [870, 289] width 117 height 73
drag, startPoint x: 846, startPoint y: 283, endPoint x: 975, endPoint y: 286, distance: 129.3
click at [975, 286] on div "AU Mechanical Engineer Expires on [DATE] UTC 114 of 124 ALTAIR UNITS USED 0 of …" at bounding box center [789, 325] width 1226 height 496
drag, startPoint x: 829, startPoint y: 290, endPoint x: 952, endPoint y: 286, distance: 122.7
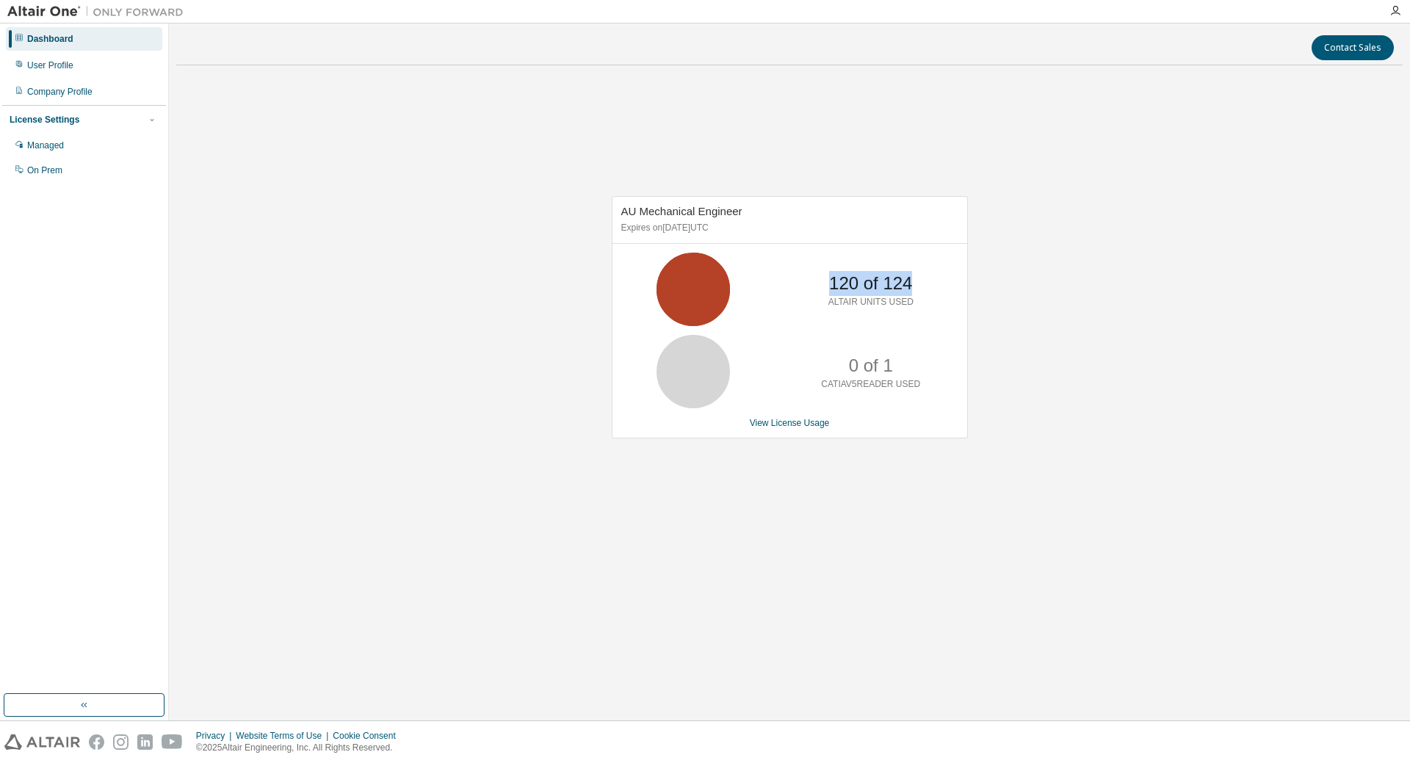
click at [944, 286] on div "120 of 124 ALTAIR UNITS USED" at bounding box center [789, 289] width 355 height 73
click at [850, 290] on p "120 of 124" at bounding box center [870, 283] width 83 height 25
click at [866, 286] on p "120 of 124" at bounding box center [870, 283] width 83 height 25
click at [792, 426] on link "View License Usage" at bounding box center [790, 423] width 80 height 10
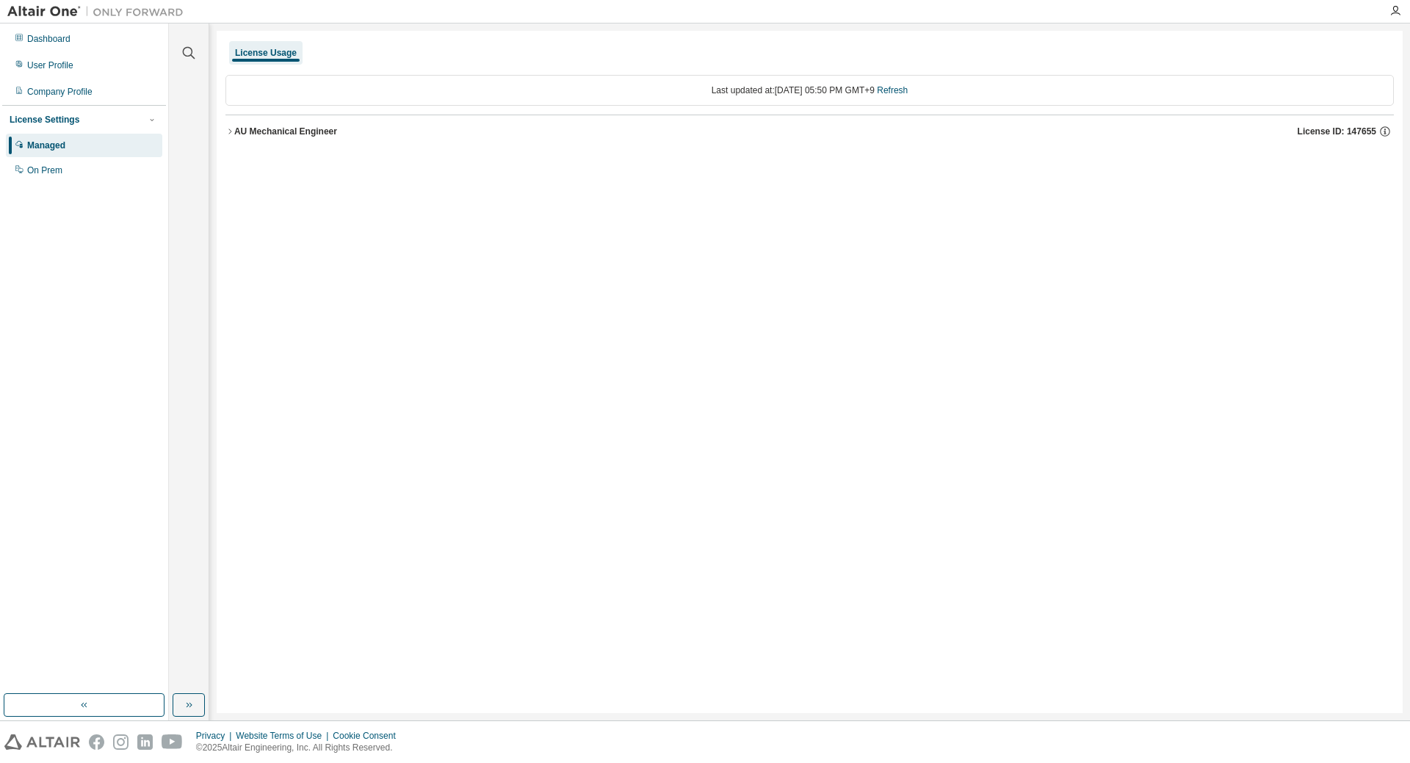
click at [228, 136] on button "AU Mechanical Engineer License ID: 147655" at bounding box center [809, 131] width 1168 height 32
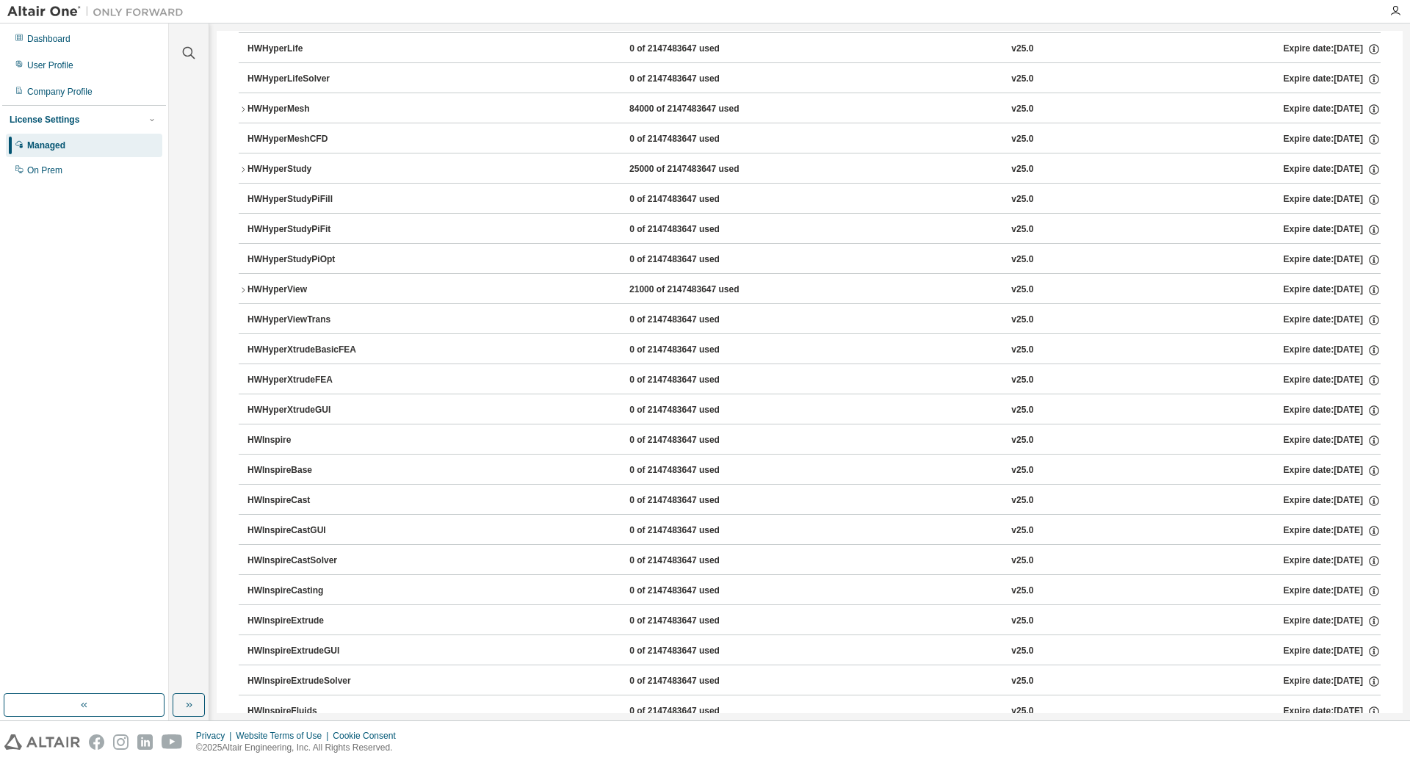
scroll to position [2203, 0]
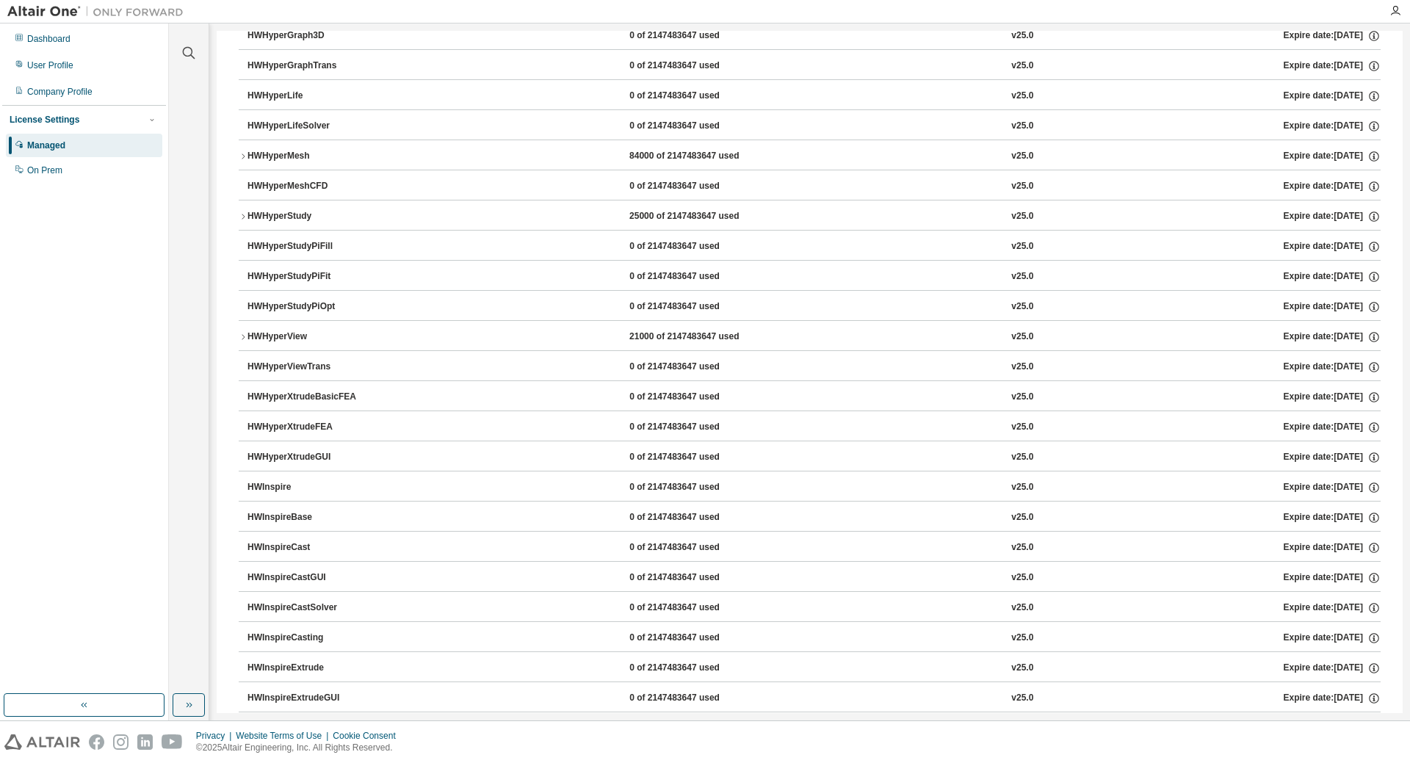
click at [243, 339] on icon "button" at bounding box center [243, 336] width 3 height 5
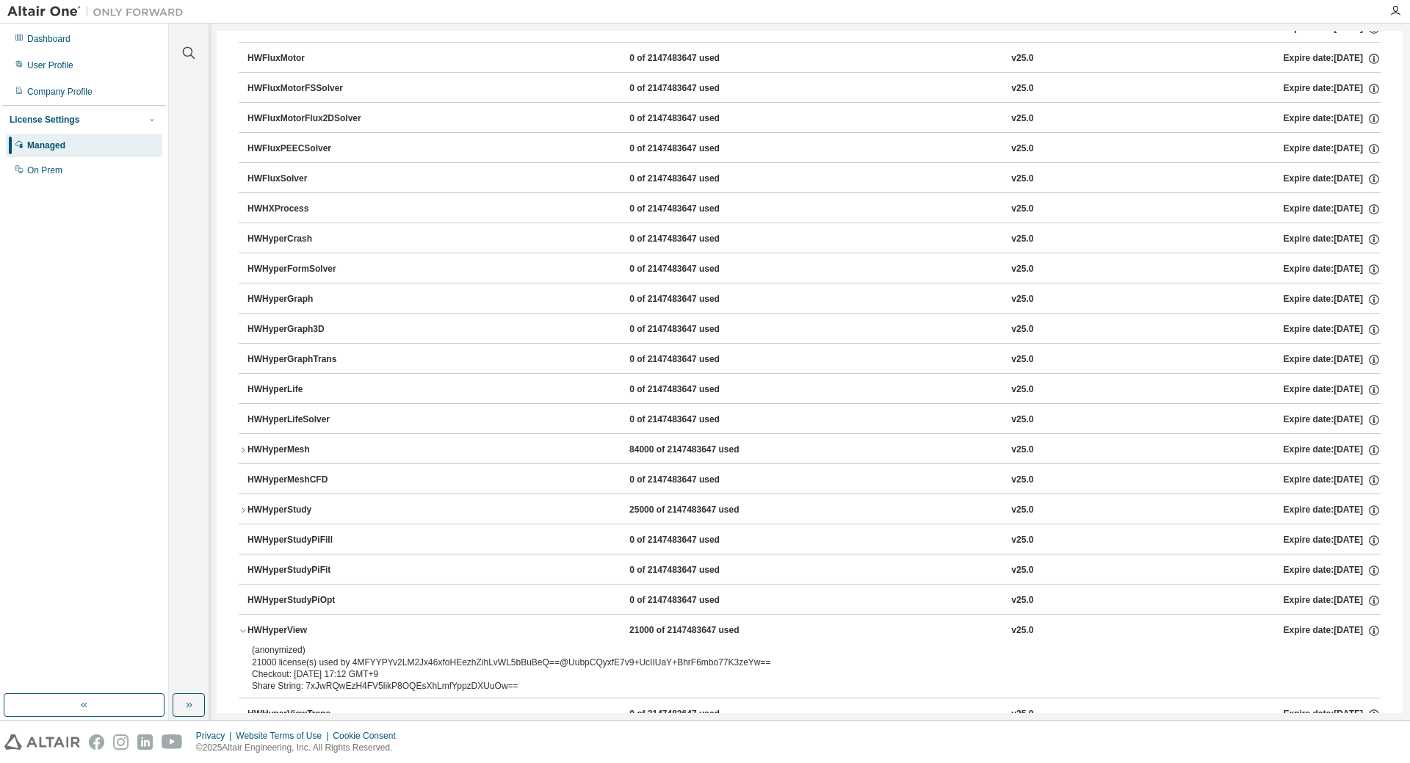
scroll to position [2056, 0]
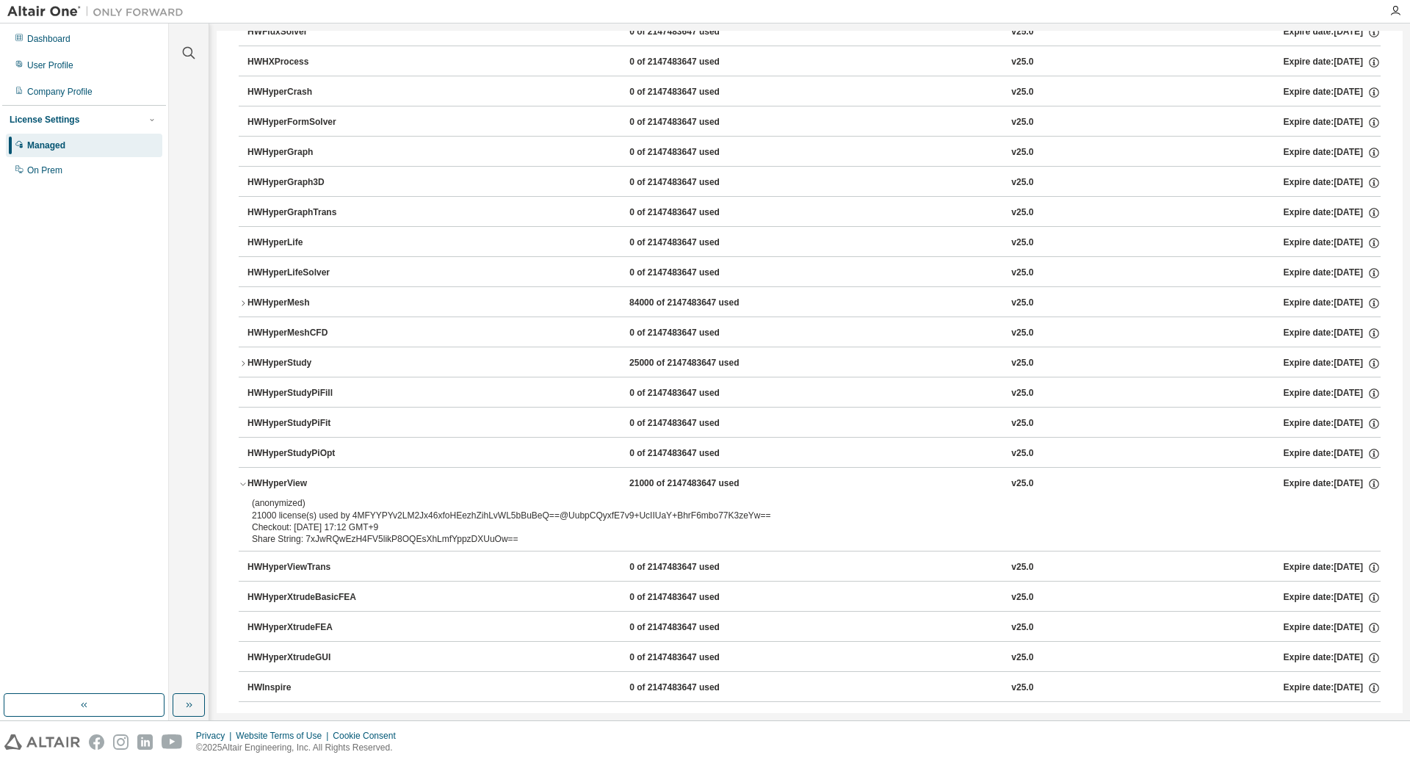
click at [241, 482] on icon "button" at bounding box center [243, 483] width 9 height 9
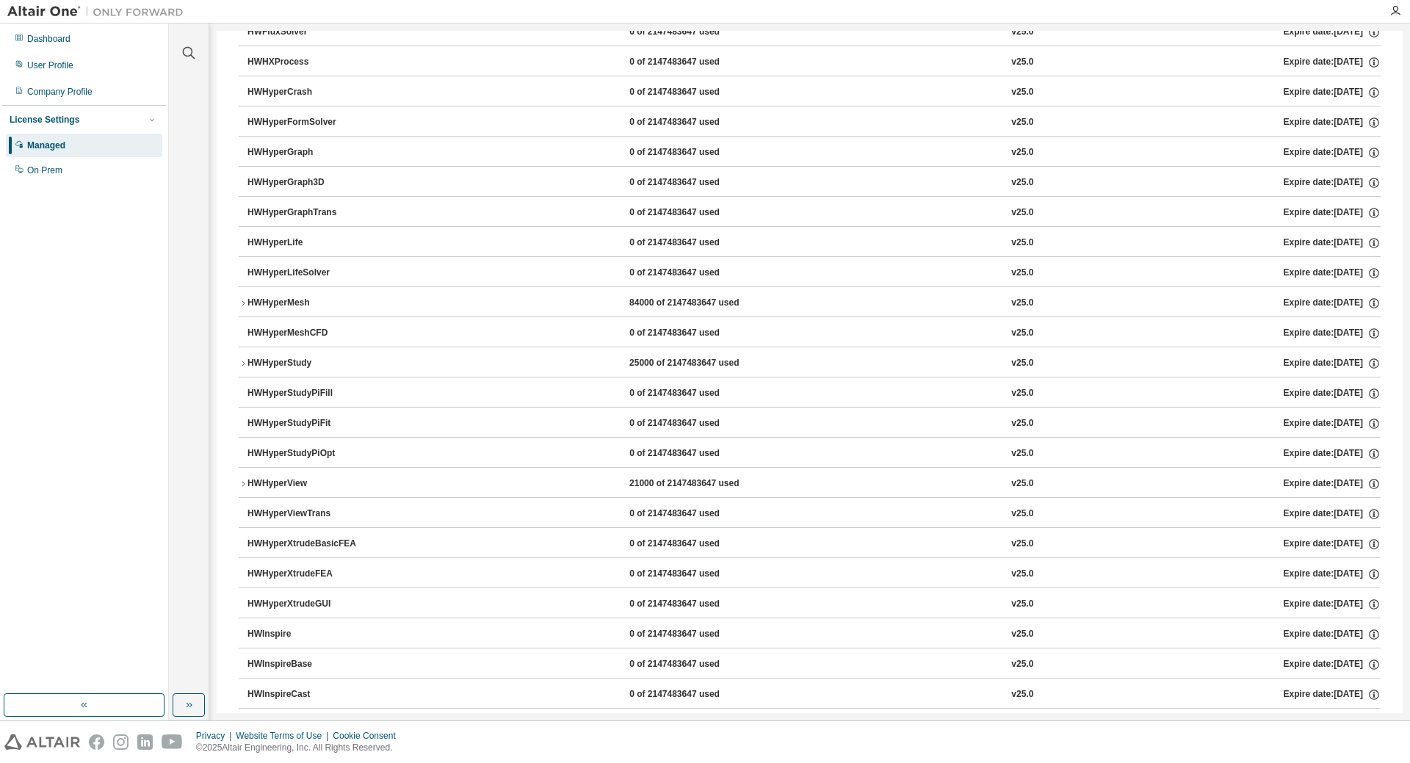
click at [242, 305] on icon "button" at bounding box center [243, 303] width 9 height 9
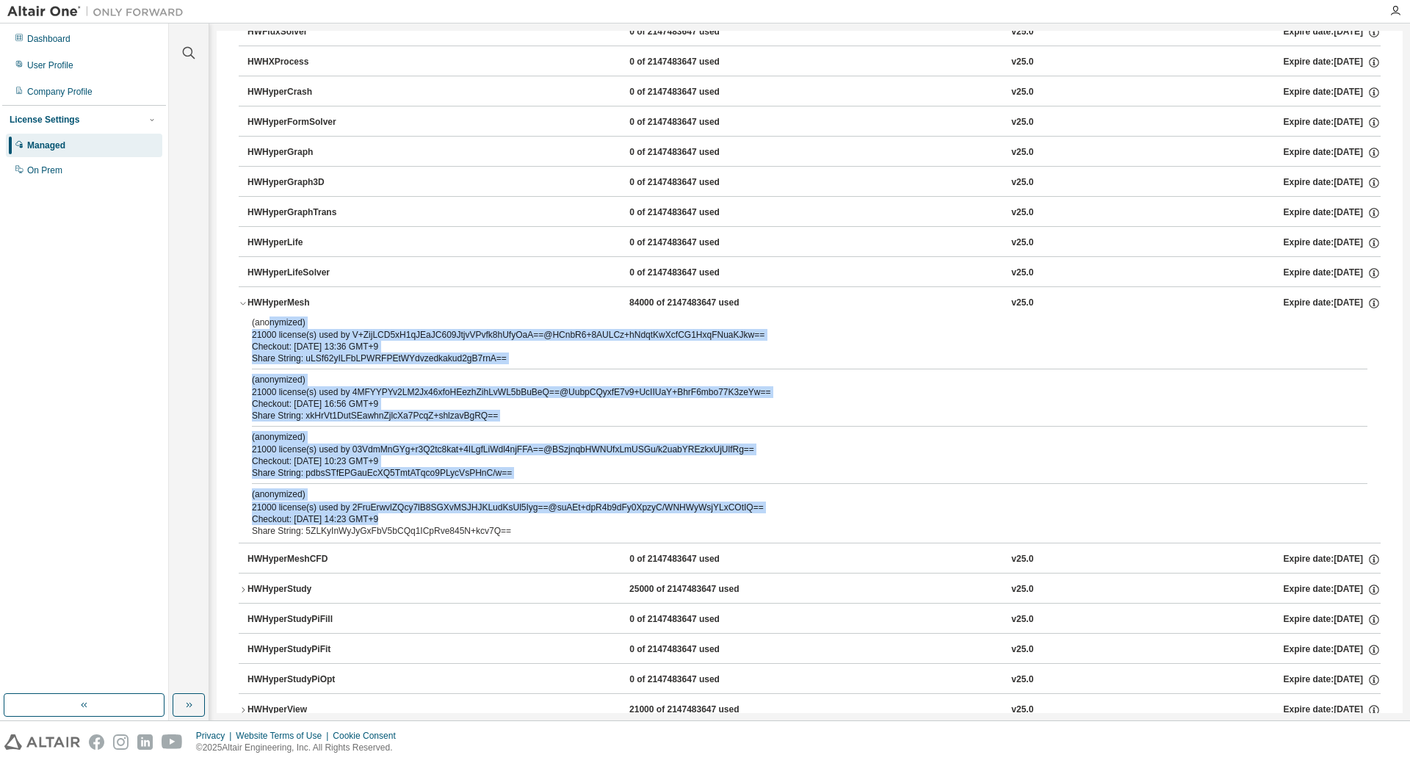
drag, startPoint x: 269, startPoint y: 326, endPoint x: 363, endPoint y: 502, distance: 200.1
click at [370, 520] on div "(anonymized) 21000 license(s) used by V+ZijLCD5xH1qJEaJC609JtjvVPvfk8hUfyOaA==@…" at bounding box center [810, 429] width 1142 height 226
click at [314, 391] on div "(anonymized) 21000 license(s) used by 4MFYYPYv2LM2Jx46xfoHEezhZihLvWL5bBuBeQ==@…" at bounding box center [792, 386] width 1080 height 24
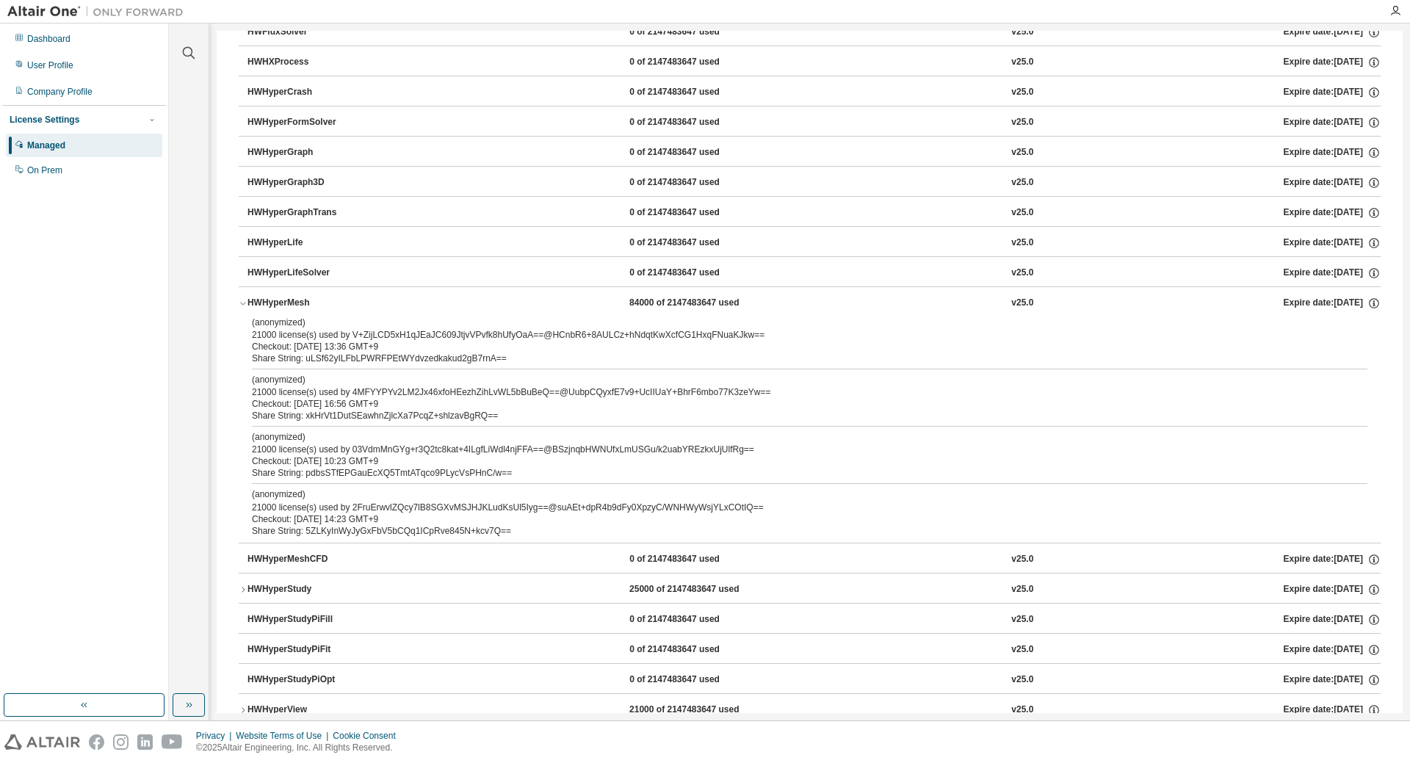
drag, startPoint x: 294, startPoint y: 330, endPoint x: 419, endPoint y: 492, distance: 204.7
click at [419, 492] on div "HWHyperMesh 84000 of 2147483647 used v25.0 Expire date: [DATE] (anonymized) 210…" at bounding box center [810, 414] width 1142 height 256
drag, startPoint x: 419, startPoint y: 453, endPoint x: 311, endPoint y: 451, distance: 108.0
click at [311, 451] on div "(anonymized) 21000 license(s) used by 03VdmMnGYg+r3Q2tc8kat+4ILgfLiWdl4njFFA==@…" at bounding box center [792, 443] width 1080 height 24
click at [339, 459] on div "Checkout: [DATE] 10:23 GMT+9" at bounding box center [792, 461] width 1080 height 12
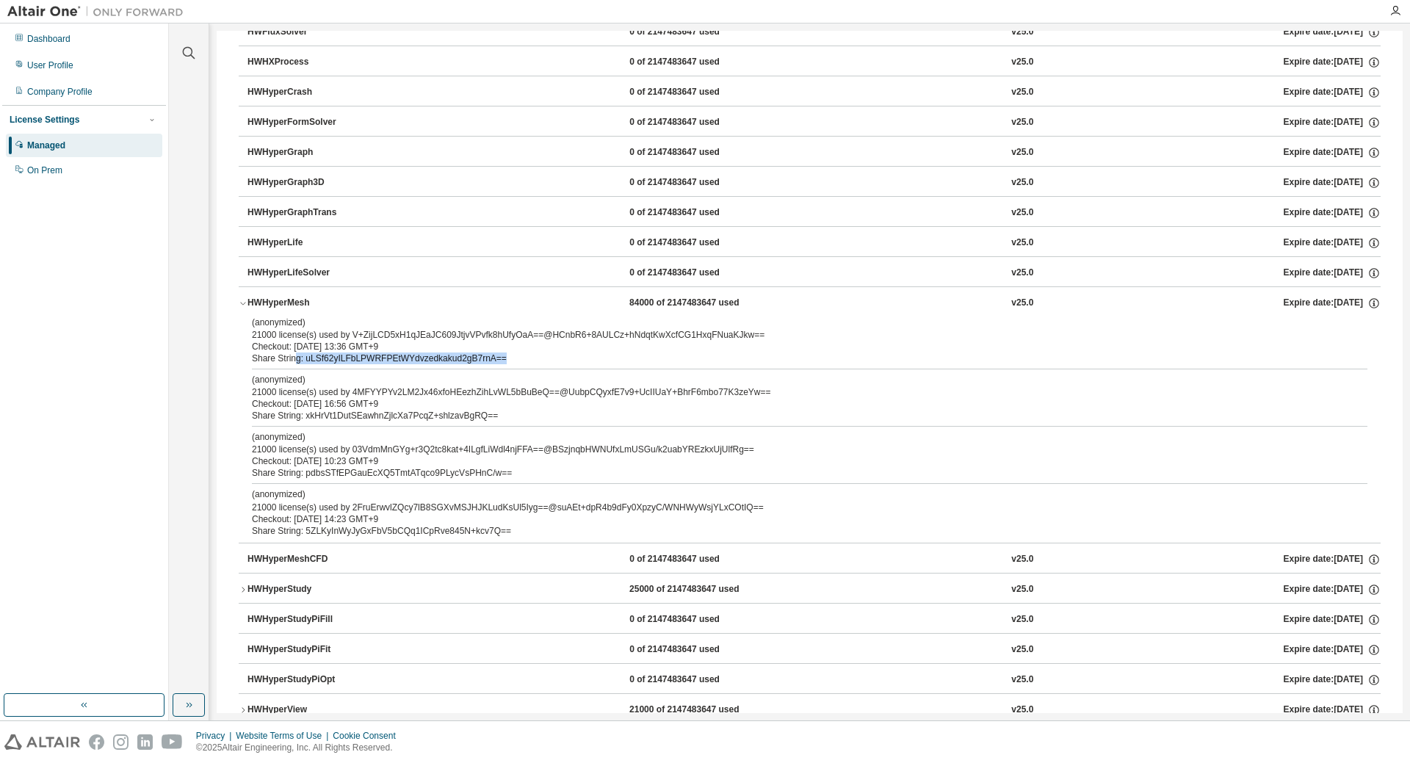
drag, startPoint x: 292, startPoint y: 361, endPoint x: 507, endPoint y: 363, distance: 215.9
click at [507, 363] on div "Share String: uLSf62yILFbLPWRFPEtWYdvzedkakud2gB7rnA==" at bounding box center [792, 358] width 1080 height 12
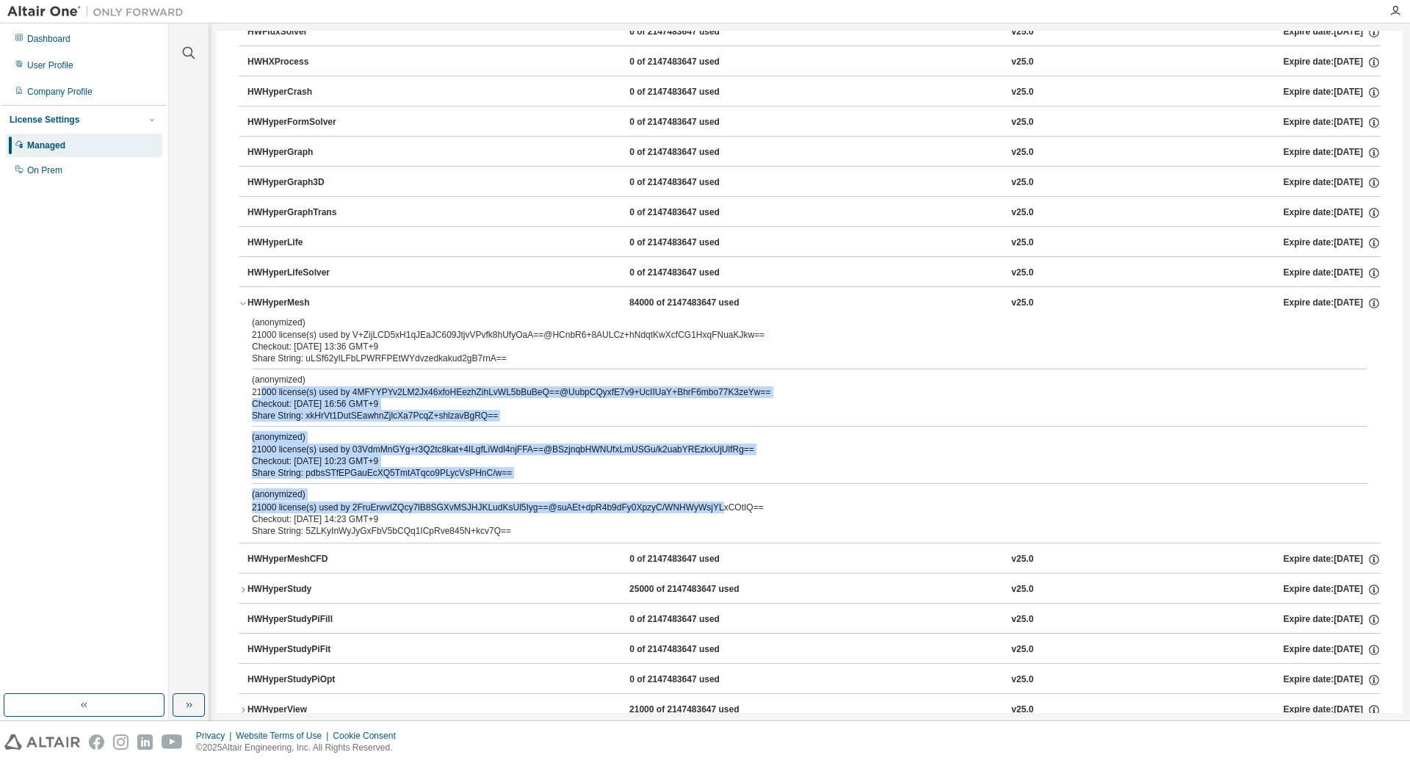
drag, startPoint x: 260, startPoint y: 388, endPoint x: 553, endPoint y: 452, distance: 300.0
click at [704, 508] on div "(anonymized) 21000 license(s) used by V+ZijLCD5xH1qJEaJC609JtjvVPvfk8hUfyOaA==@…" at bounding box center [810, 429] width 1142 height 226
click at [430, 424] on div "(anonymized) 21000 license(s) used by V+ZijLCD5xH1qJEaJC609JtjvVPvfk8hUfyOaA==@…" at bounding box center [810, 429] width 1142 height 226
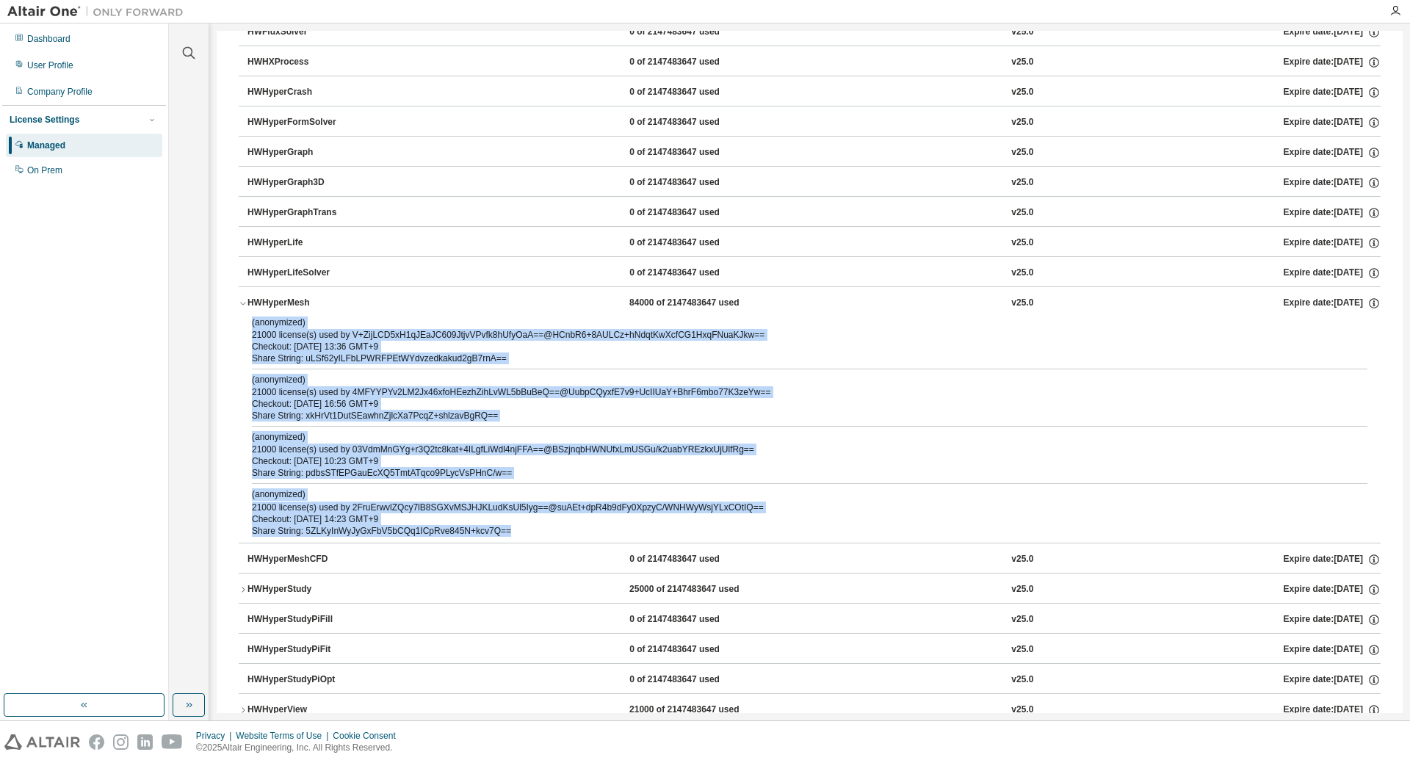
drag, startPoint x: 251, startPoint y: 323, endPoint x: 542, endPoint y: 533, distance: 358.7
click at [542, 533] on div "(anonymized) 21000 license(s) used by V+ZijLCD5xH1qJEaJC609JtjvVPvfk8hUfyOaA==@…" at bounding box center [810, 429] width 1142 height 226
click at [369, 430] on div "(anonymized) 21000 license(s) used by V+ZijLCD5xH1qJEaJC609JtjvVPvfk8hUfyOaA==@…" at bounding box center [810, 429] width 1142 height 226
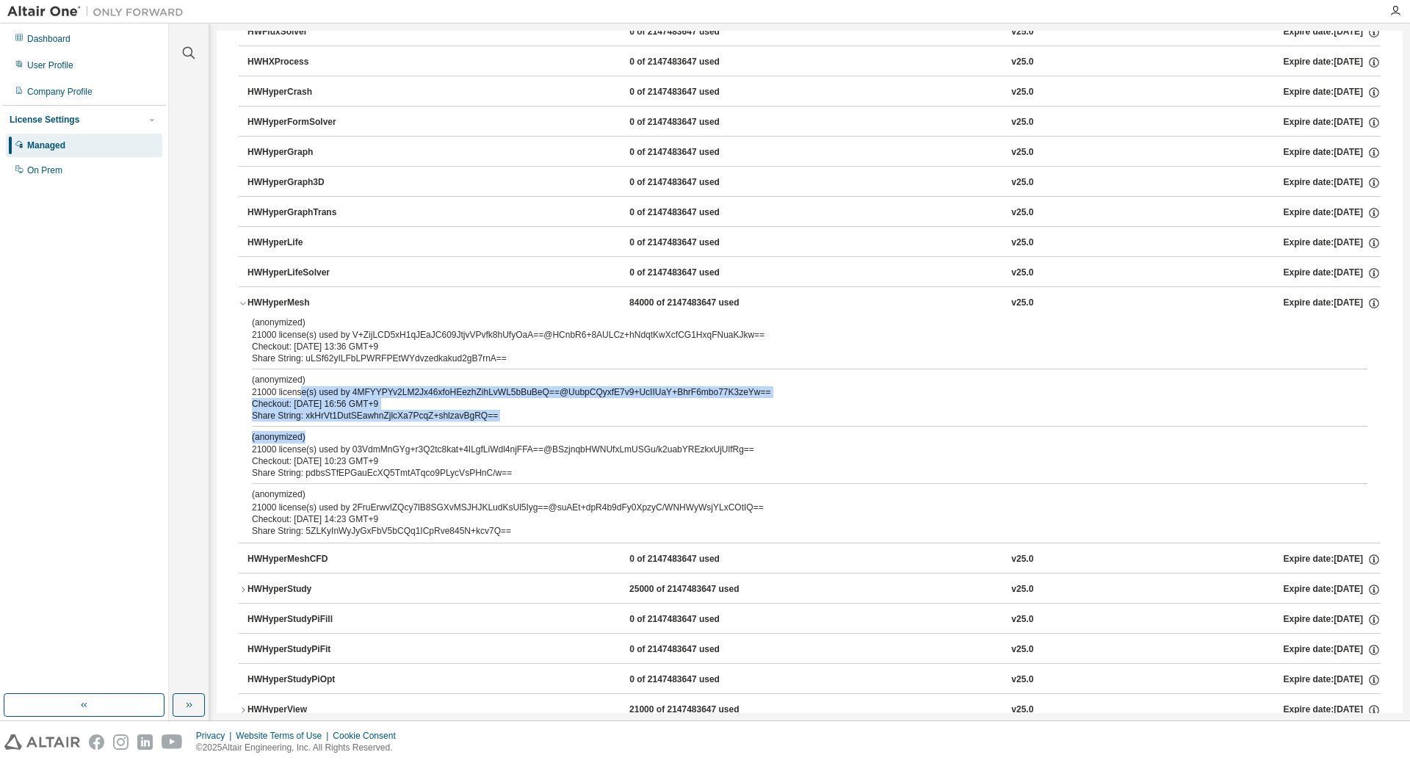
click at [505, 442] on div "(anonymized) 21000 license(s) used by V+ZijLCD5xH1qJEaJC609JtjvVPvfk8hUfyOaA==@…" at bounding box center [810, 429] width 1142 height 226
click at [505, 442] on p "(anonymized)" at bounding box center [792, 437] width 1080 height 12
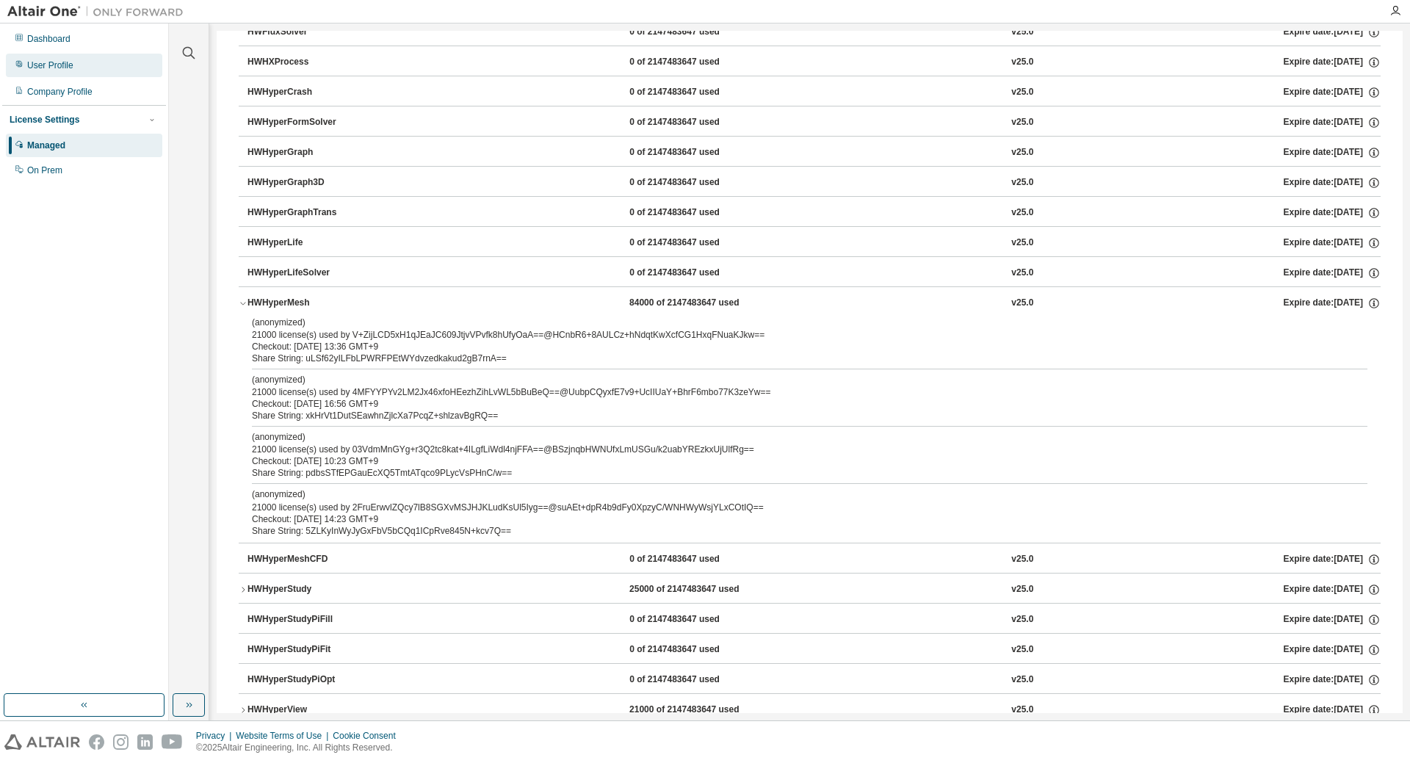
click at [23, 73] on div "User Profile" at bounding box center [84, 65] width 156 height 23
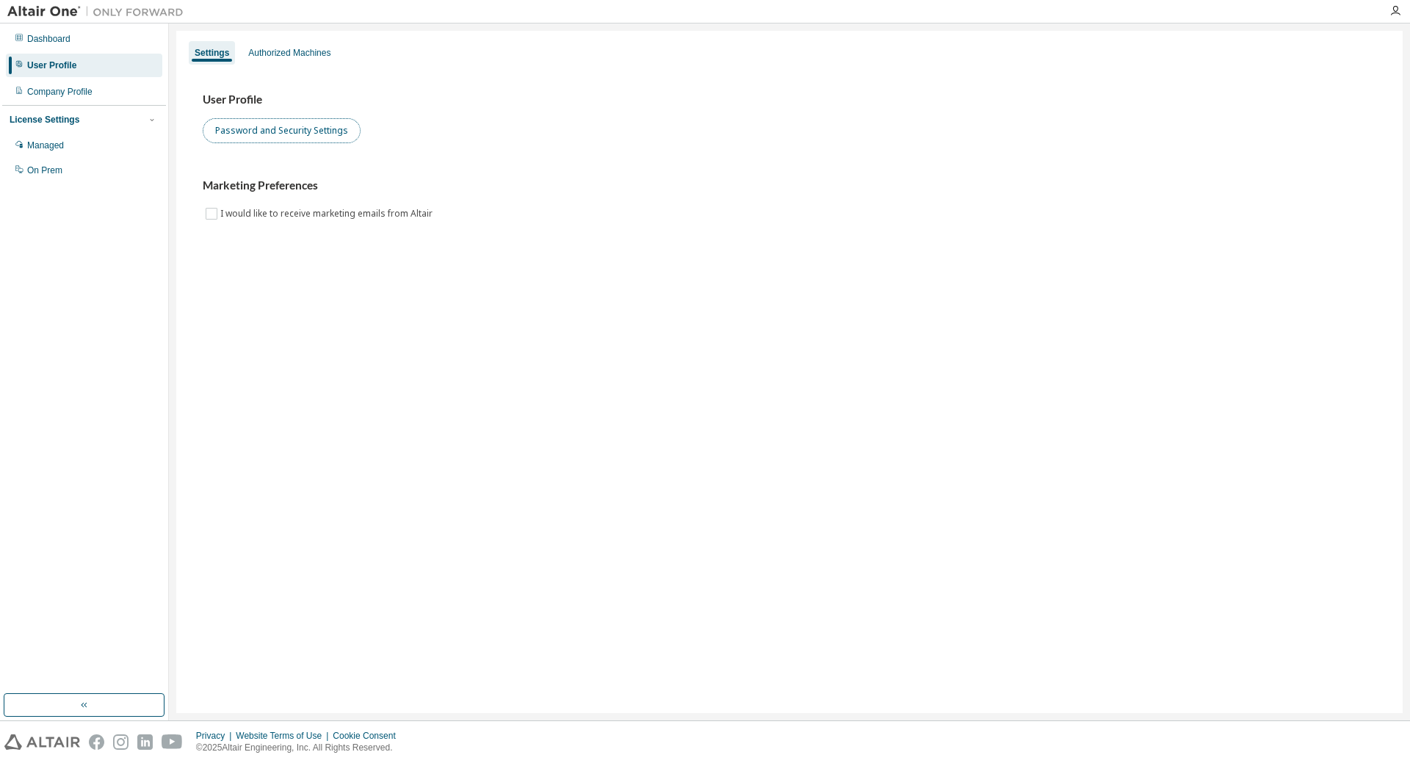
click at [274, 128] on button "Password and Security Settings" at bounding box center [282, 130] width 158 height 25
click at [62, 41] on div "Dashboard" at bounding box center [48, 39] width 43 height 12
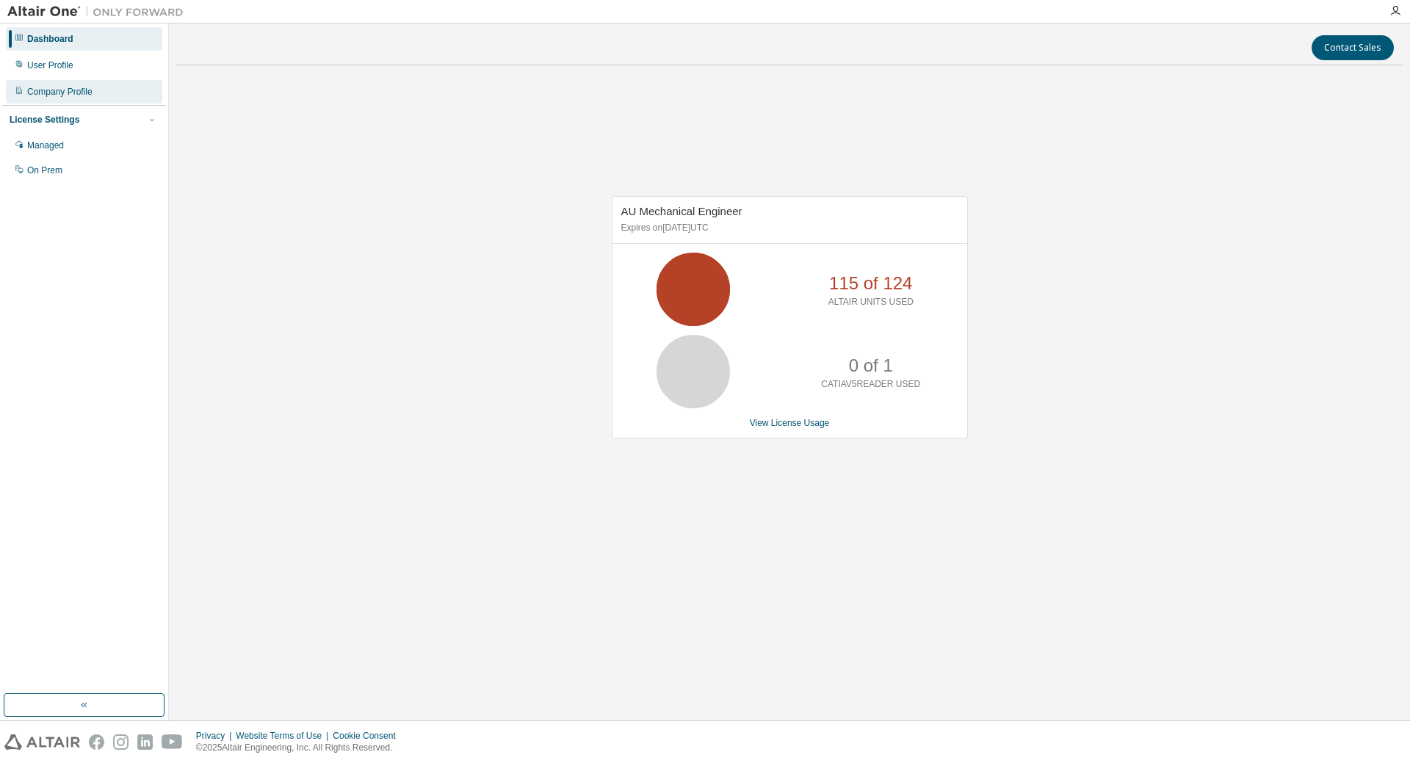
click at [55, 93] on div "Company Profile" at bounding box center [59, 92] width 65 height 12
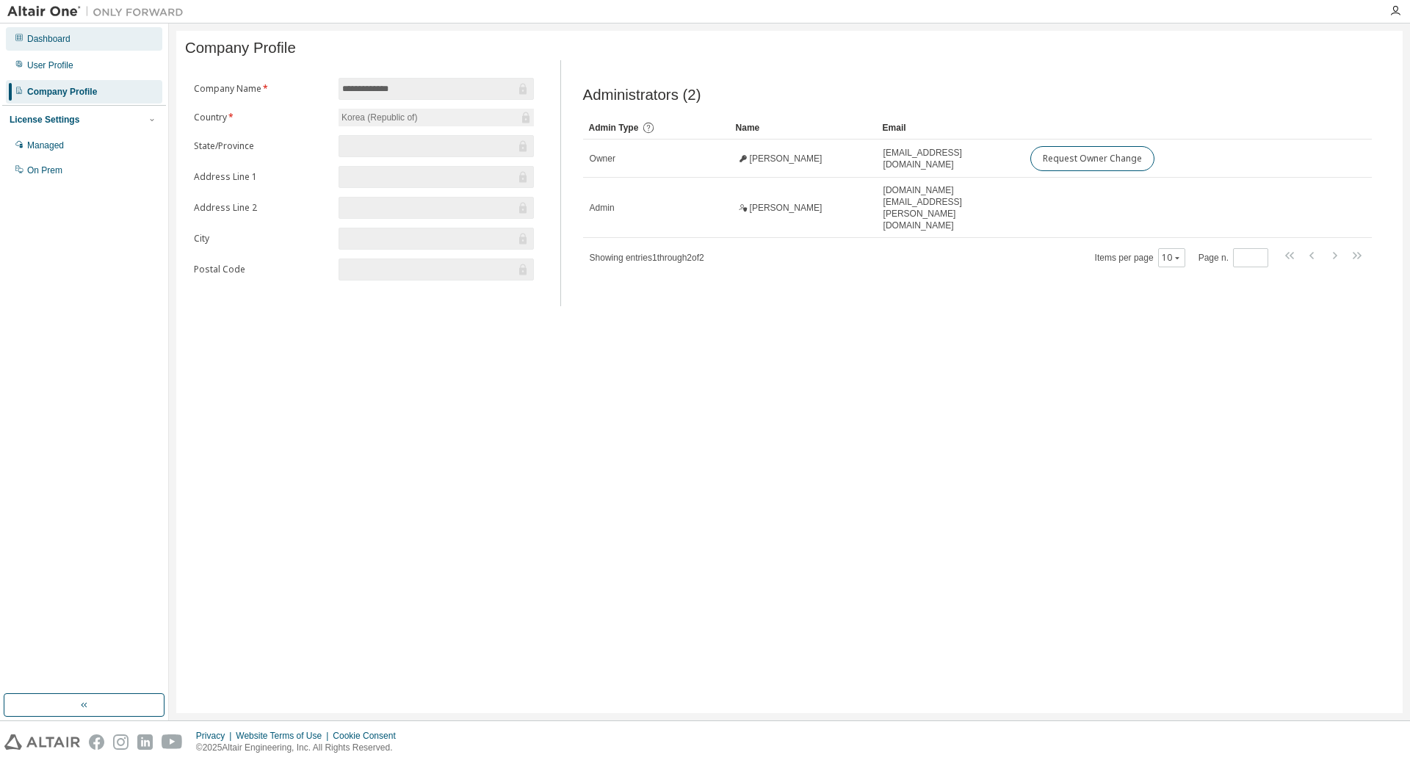
click at [59, 41] on div "Dashboard" at bounding box center [48, 39] width 43 height 12
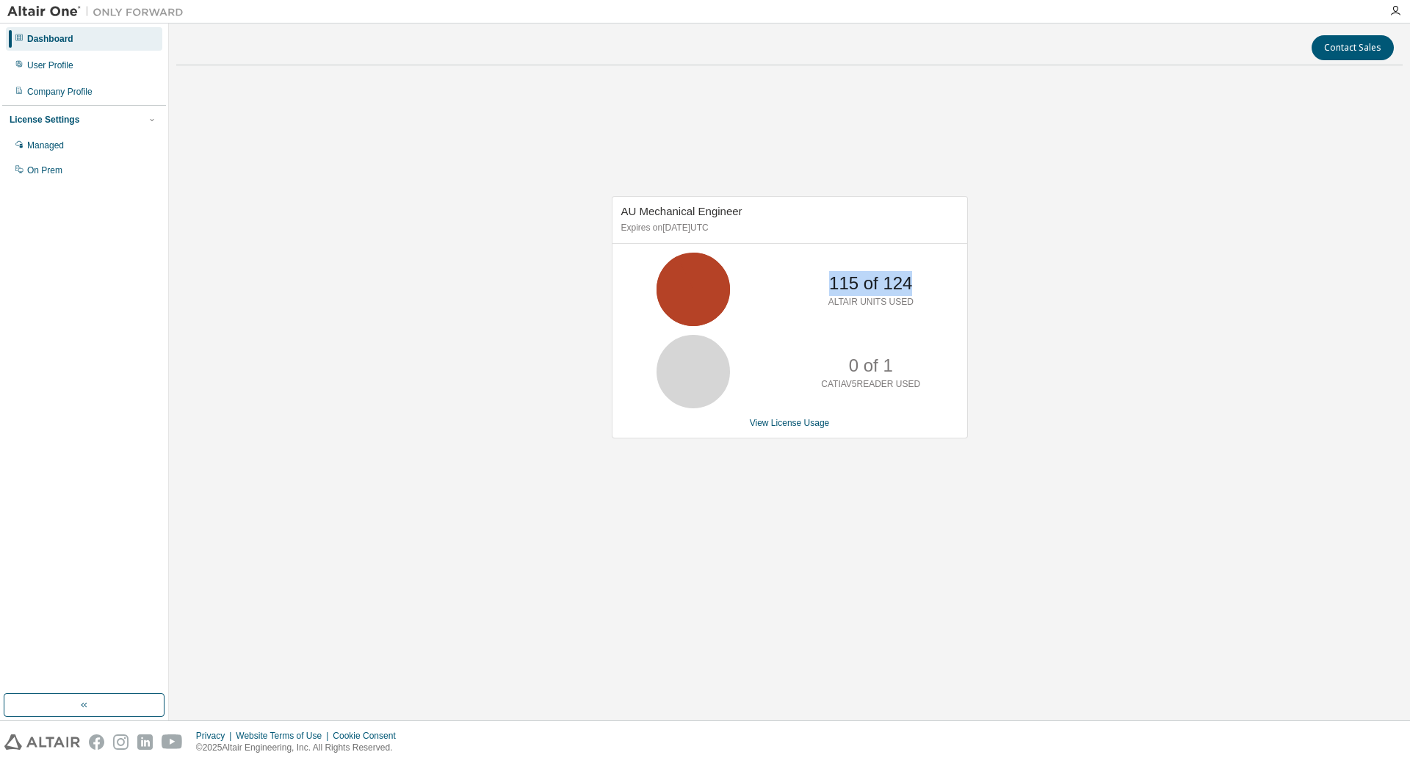
drag, startPoint x: 871, startPoint y: 283, endPoint x: 946, endPoint y: 278, distance: 75.8
click at [946, 278] on div "115 of 124 ALTAIR UNITS USED" at bounding box center [789, 289] width 355 height 73
click at [946, 277] on div "115 of 124 ALTAIR UNITS USED" at bounding box center [789, 289] width 355 height 73
click at [946, 275] on div "115 of 124 ALTAIR UNITS USED" at bounding box center [789, 289] width 355 height 73
drag, startPoint x: 926, startPoint y: 279, endPoint x: 814, endPoint y: 275, distance: 112.4
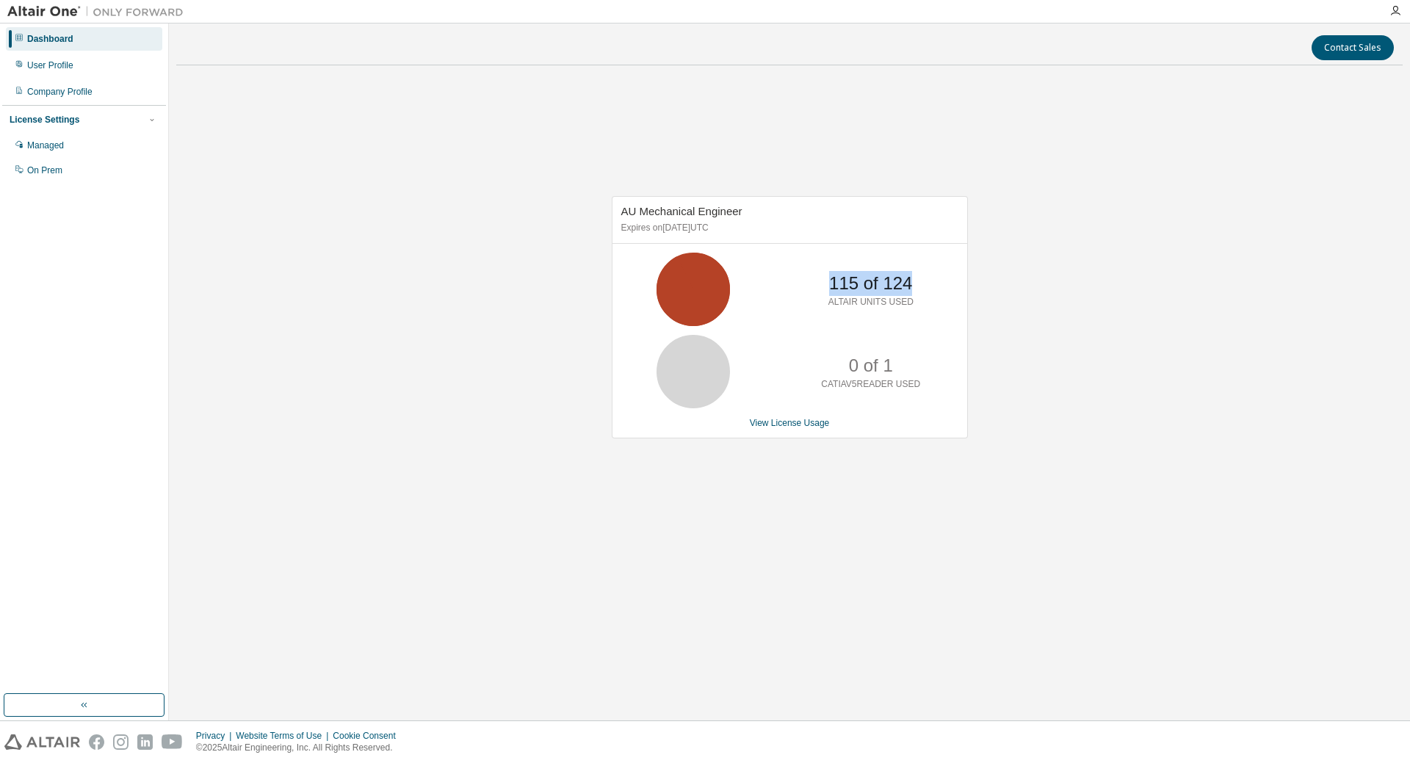
click at [814, 275] on div "115 of 124 ALTAIR UNITS USED" at bounding box center [870, 289] width 117 height 73
click at [848, 277] on p "115 of 124" at bounding box center [870, 283] width 83 height 25
drag, startPoint x: 864, startPoint y: 381, endPoint x: 915, endPoint y: 381, distance: 50.7
click at [915, 381] on div "0 of 1 CATIAV5READER USED" at bounding box center [870, 371] width 117 height 73
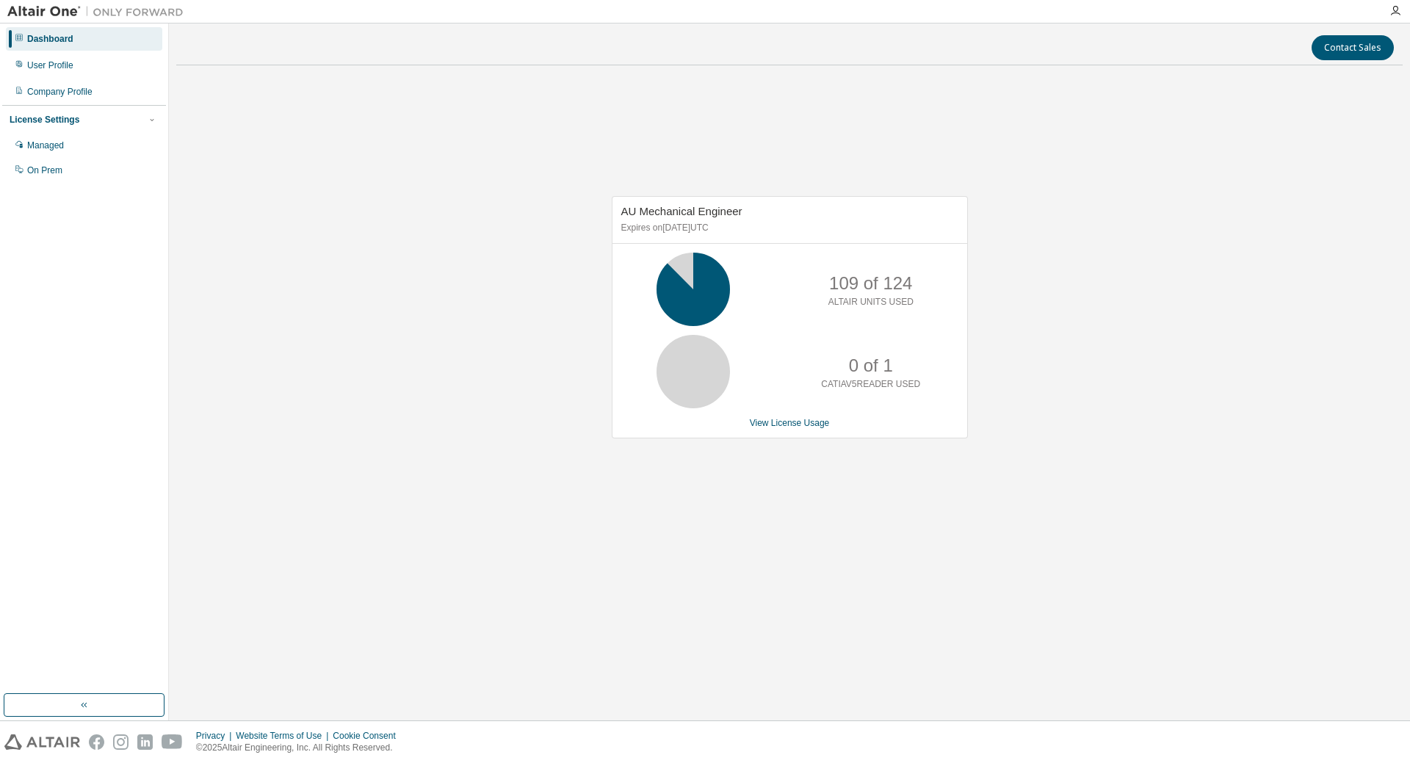
click at [812, 416] on div "AU Mechanical Engineer Expires on [DATE] UTC 109 of 124 ALTAIR UNITS USED 0 of …" at bounding box center [790, 317] width 356 height 242
click at [803, 427] on link "View License Usage" at bounding box center [790, 423] width 80 height 10
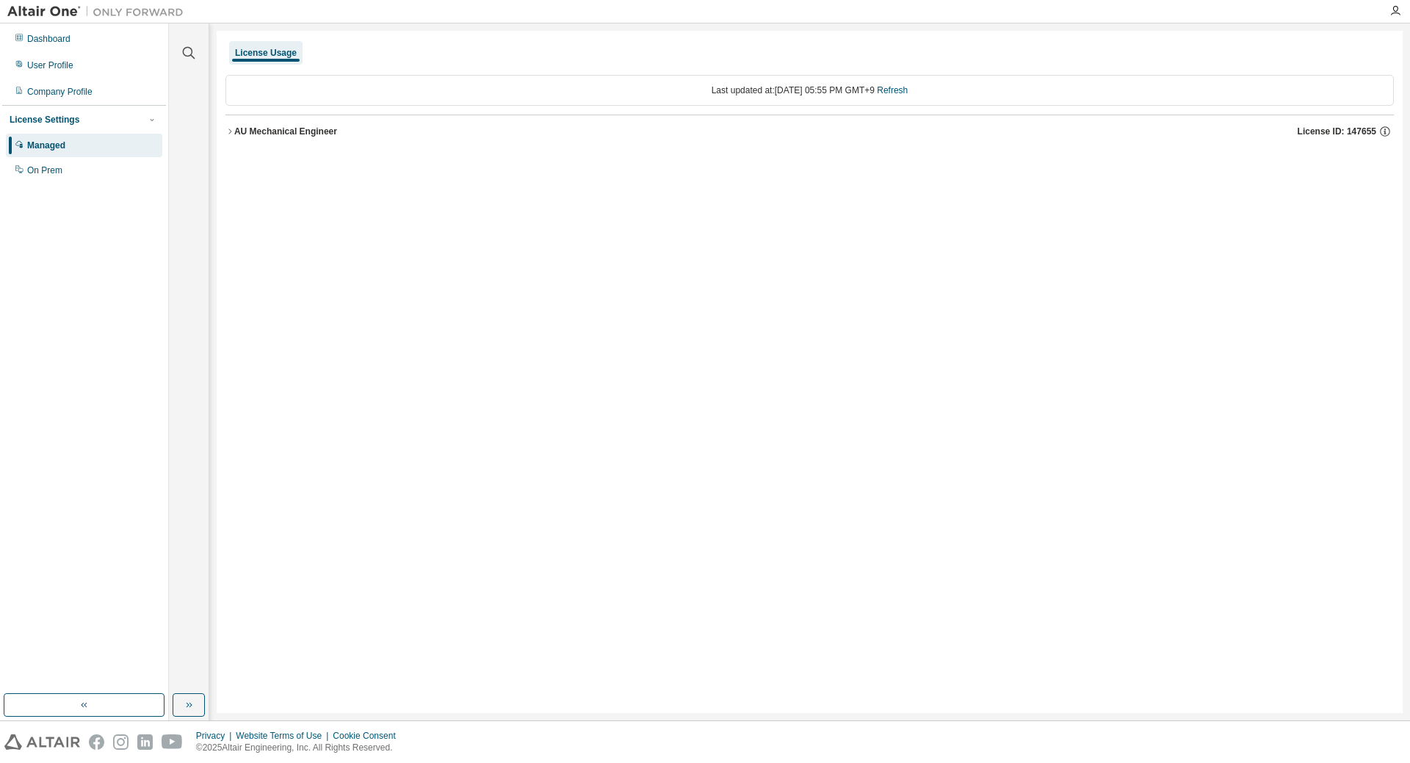
click at [223, 133] on div "License Usage Last updated at: [DATE] 05:55 PM GMT+9 Refresh AU Mechanical Engi…" at bounding box center [810, 372] width 1186 height 682
drag, startPoint x: 228, startPoint y: 131, endPoint x: 275, endPoint y: 222, distance: 102.5
click at [228, 131] on icon "button" at bounding box center [229, 131] width 9 height 9
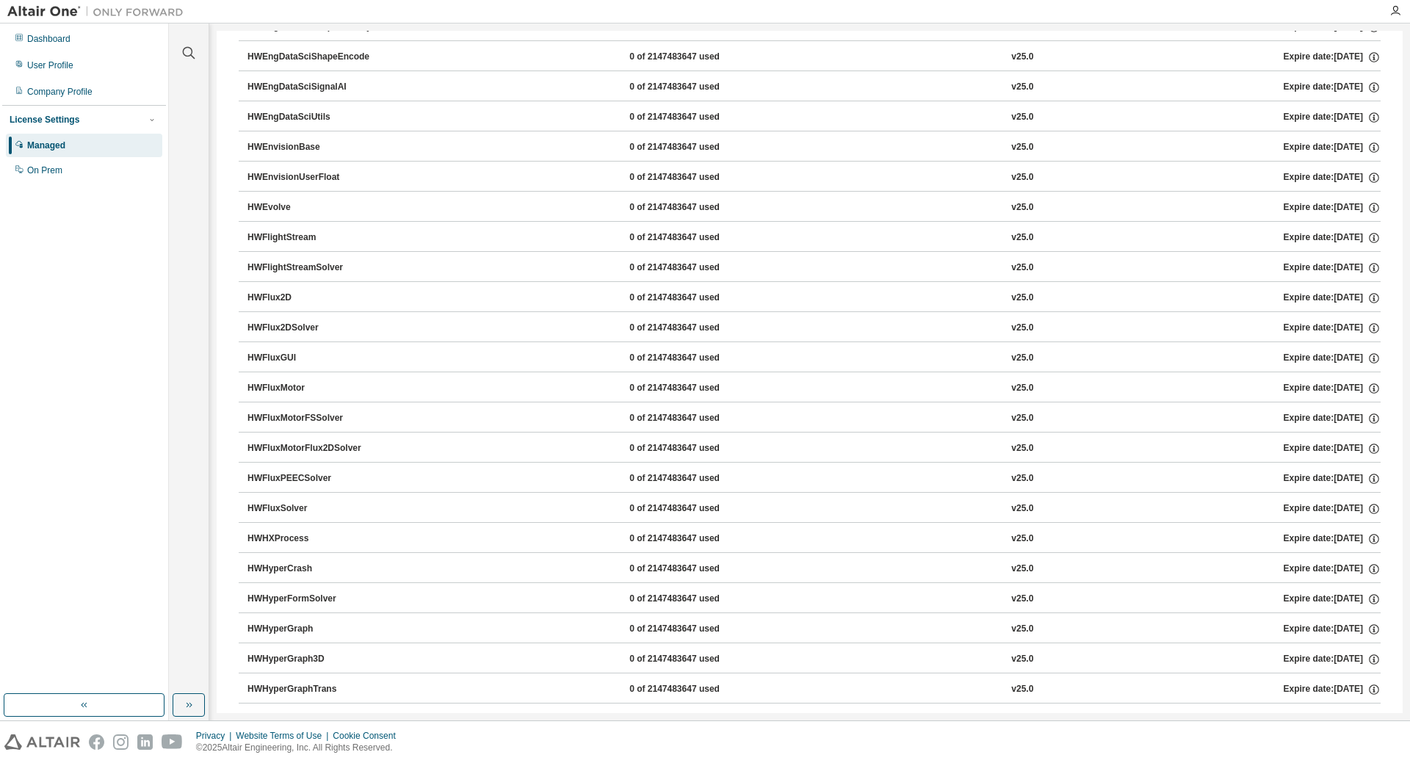
scroll to position [1762, 0]
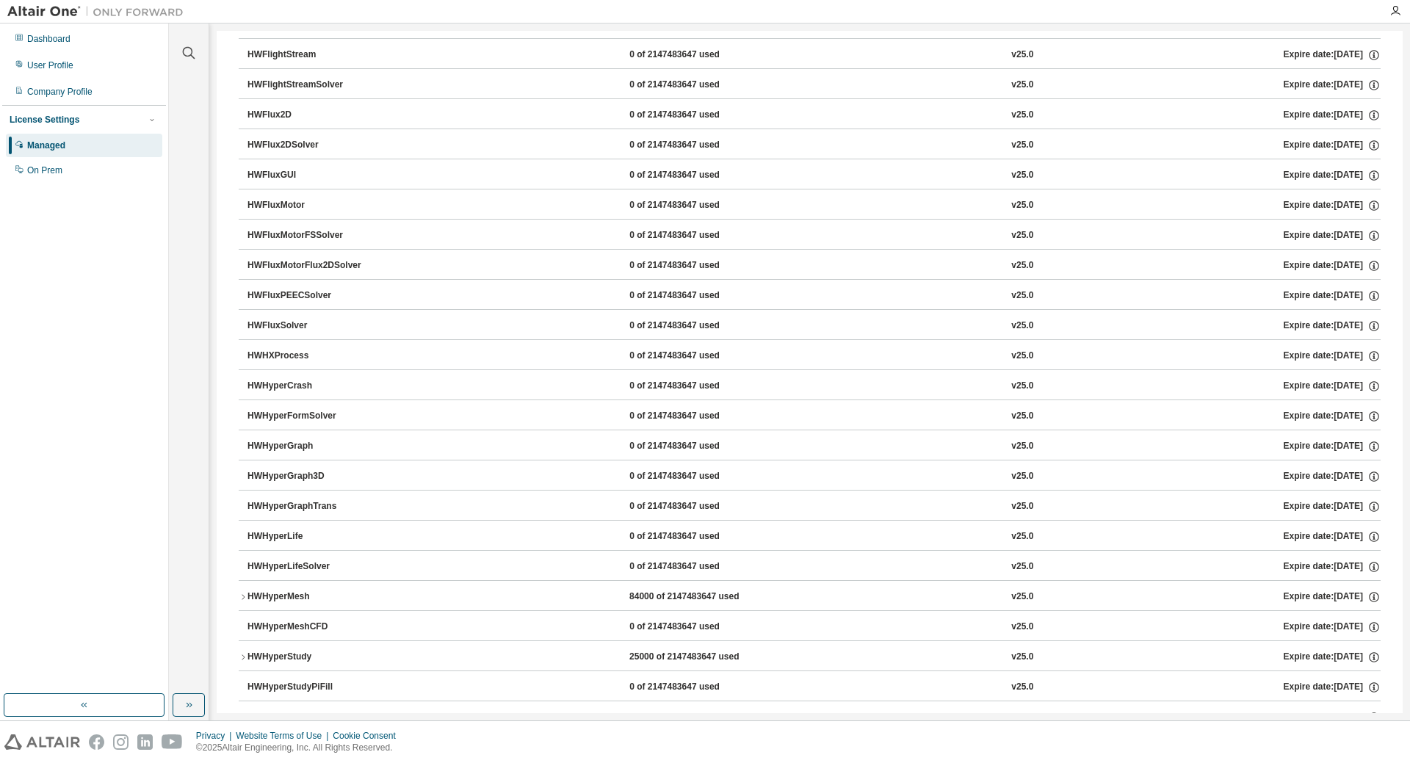
click at [245, 592] on button "HWHyperMesh 84000 of 2147483647 used v25.0 Expire date: [DATE]" at bounding box center [810, 597] width 1142 height 32
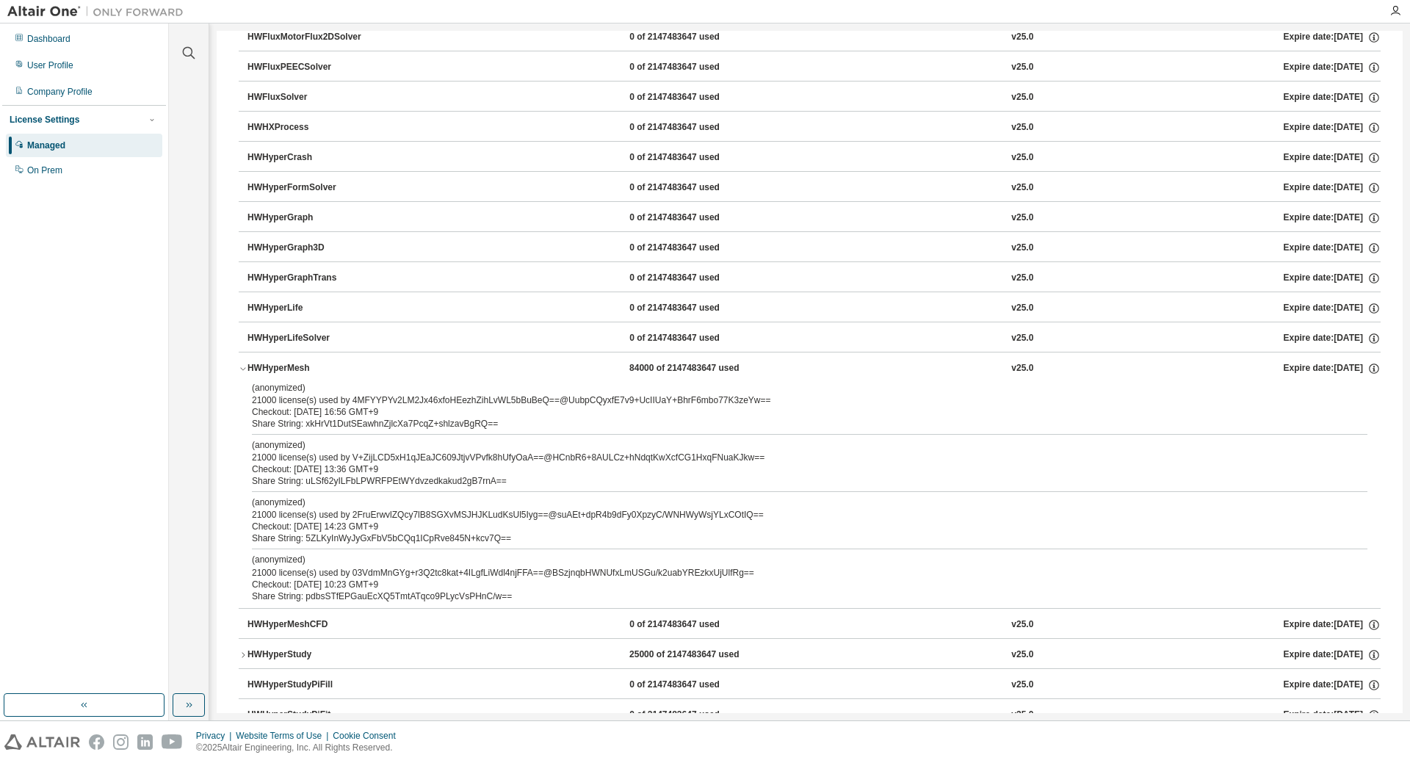
scroll to position [1983, 0]
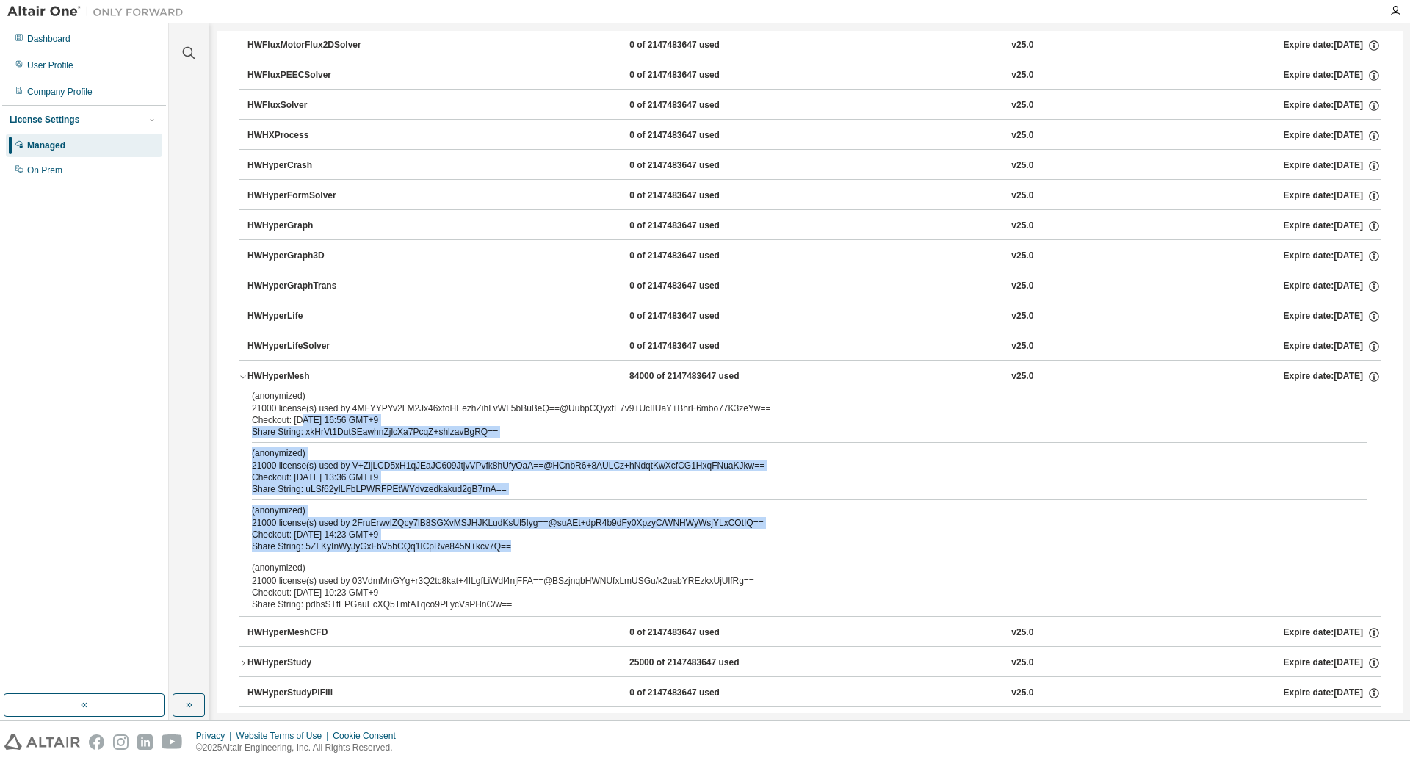
drag, startPoint x: 300, startPoint y: 425, endPoint x: 447, endPoint y: 563, distance: 201.6
click at [414, 562] on div "(anonymized) 21000 license(s) used by 4MFYYPYv2LM2Jx46xfoHEezhZihLvWL5bBuBeQ==@…" at bounding box center [810, 503] width 1142 height 226
click at [452, 560] on div "(anonymized) 21000 license(s) used by 4MFYYPYv2LM2Jx46xfoHEezhZihLvWL5bBuBeQ==@…" at bounding box center [810, 503] width 1142 height 226
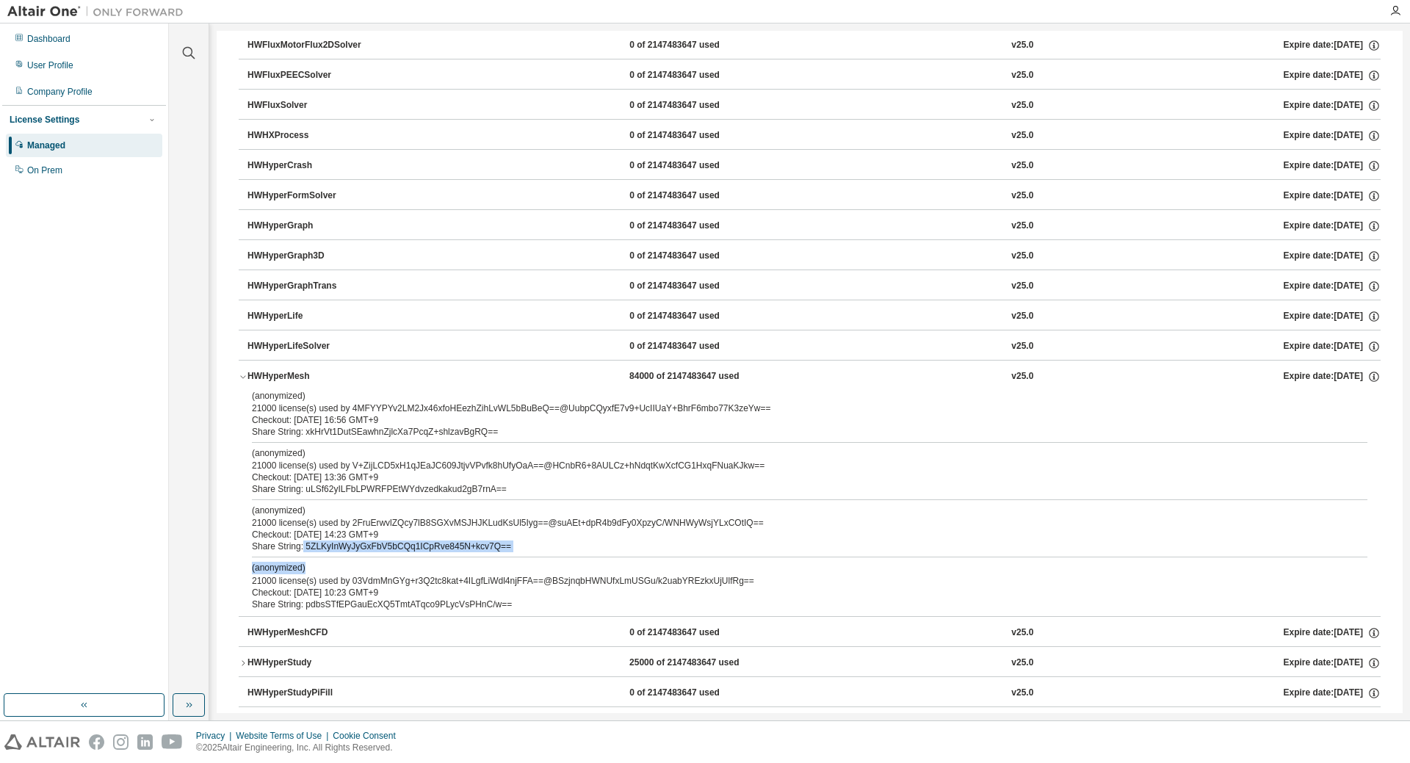
drag, startPoint x: 510, startPoint y: 561, endPoint x: 524, endPoint y: 561, distance: 14.0
click at [513, 562] on div "(anonymized) 21000 license(s) used by 4MFYYPYv2LM2Jx46xfoHEezhZihLvWL5bBuBeQ==@…" at bounding box center [810, 503] width 1142 height 226
click at [524, 561] on div "(anonymized) 21000 license(s) used by 4MFYYPYv2LM2Jx46xfoHEezhZihLvWL5bBuBeQ==@…" at bounding box center [810, 503] width 1142 height 226
drag, startPoint x: 308, startPoint y: 430, endPoint x: 538, endPoint y: 432, distance: 230.6
click at [535, 432] on div "Share String: xkHrVt1DutSEawhnZjlcXa7PcqZ+shlzavBgRQ==" at bounding box center [792, 432] width 1080 height 12
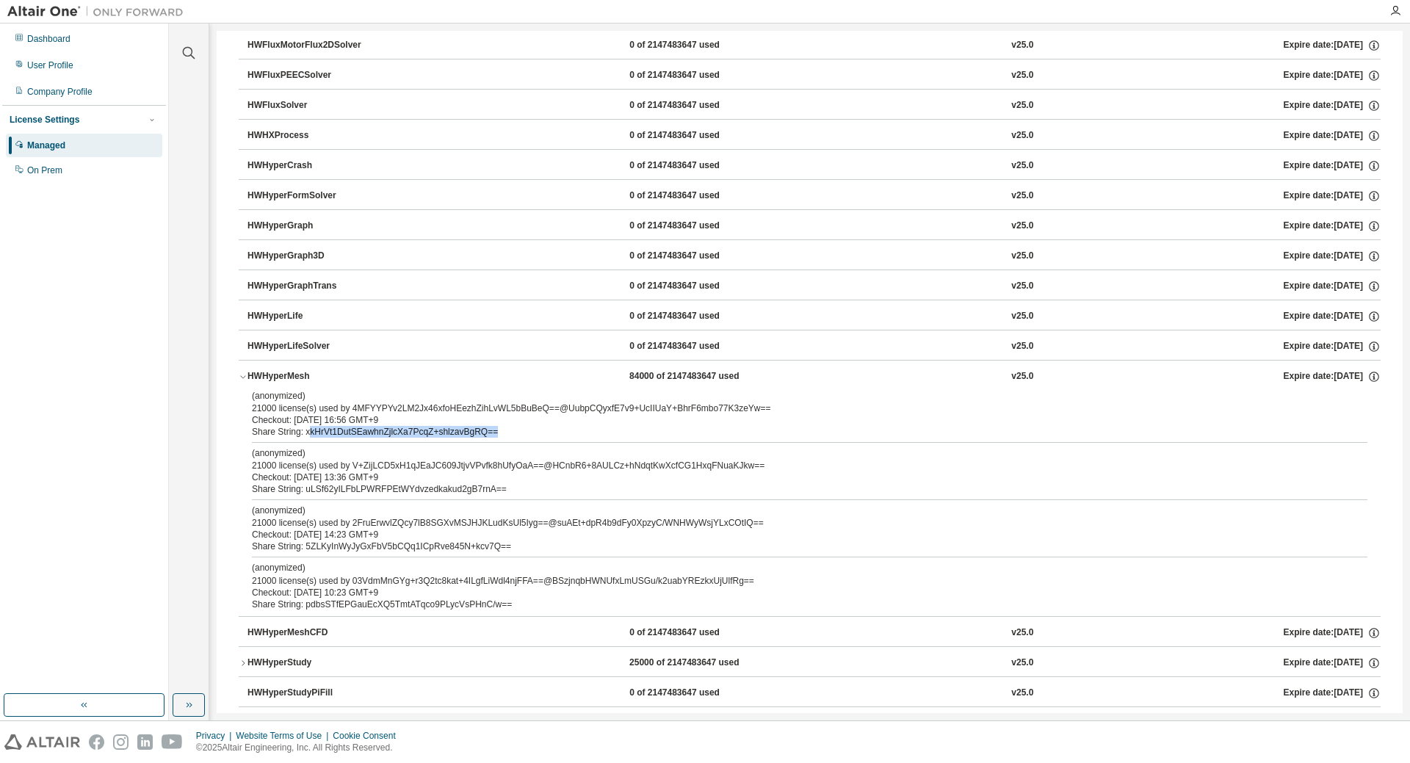
click at [538, 432] on div "Share String: xkHrVt1DutSEawhnZjlcXa7PcqZ+shlzavBgRQ==" at bounding box center [792, 432] width 1080 height 12
drag, startPoint x: 631, startPoint y: 489, endPoint x: 651, endPoint y: 489, distance: 19.8
click at [631, 489] on div "Share String: uLSf62yILFbLPWRFPEtWYdvzedkakud2gB7rnA==" at bounding box center [792, 489] width 1080 height 12
click at [515, 525] on div "(anonymized) 21000 license(s) used by 2FruErwvlZQcy7lB8SGXvMSJHJKLudKsUl5Iyg==@…" at bounding box center [792, 516] width 1080 height 24
drag, startPoint x: 297, startPoint y: 600, endPoint x: 607, endPoint y: 605, distance: 310.6
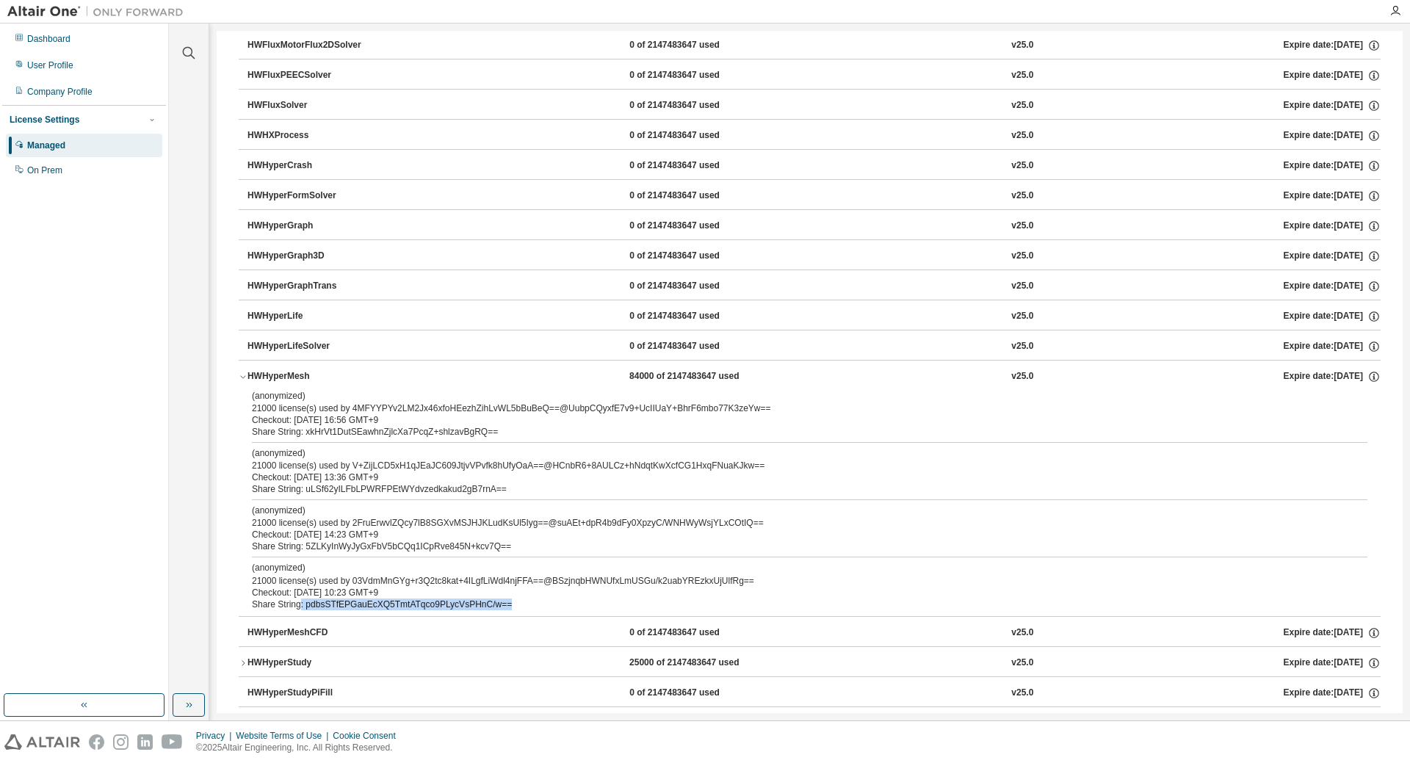
click at [607, 605] on div "Share String: pdbsSTfEPGauEcXQ5TmtATqco9PLycVsPHnC/w==" at bounding box center [792, 604] width 1080 height 12
click at [551, 595] on div "Checkout: [DATE] 10:23 GMT+9" at bounding box center [792, 593] width 1080 height 12
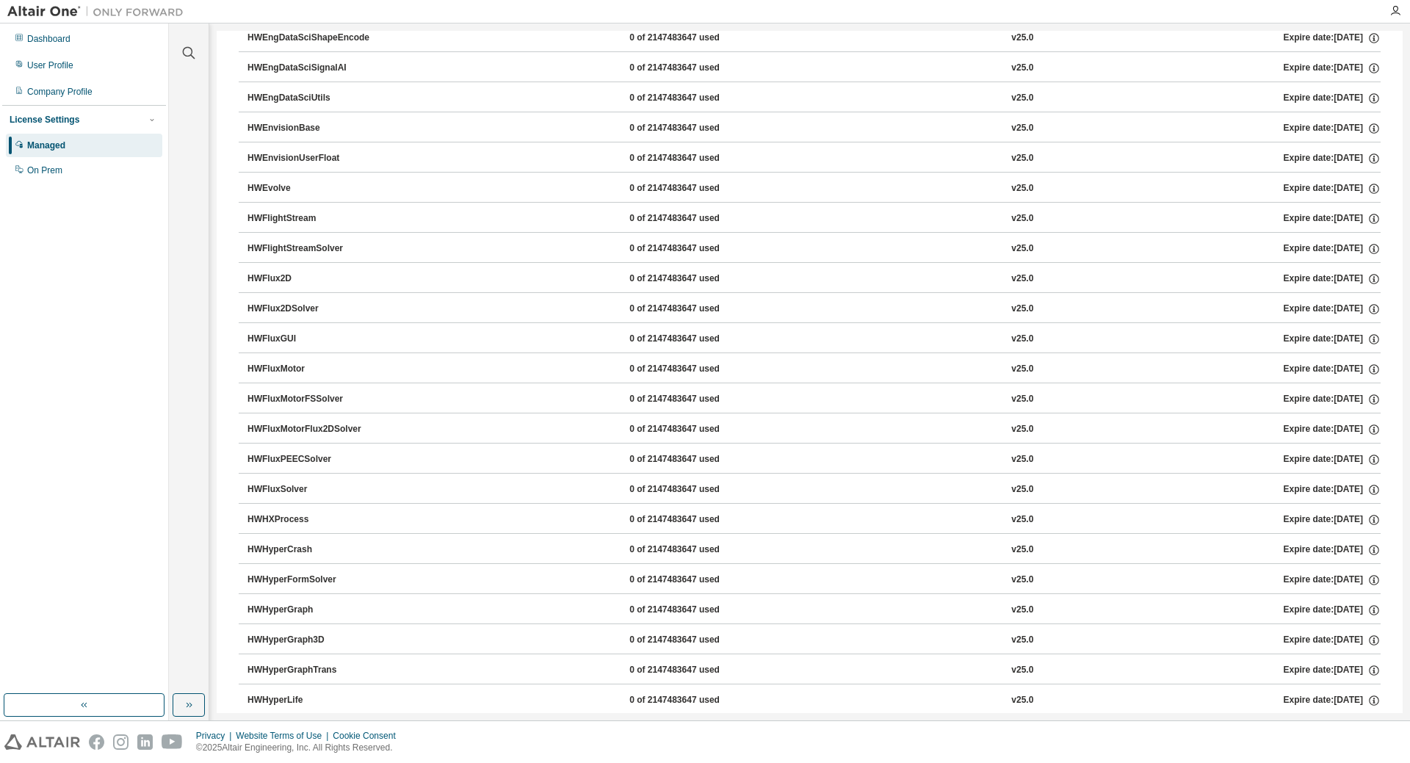
scroll to position [0, 0]
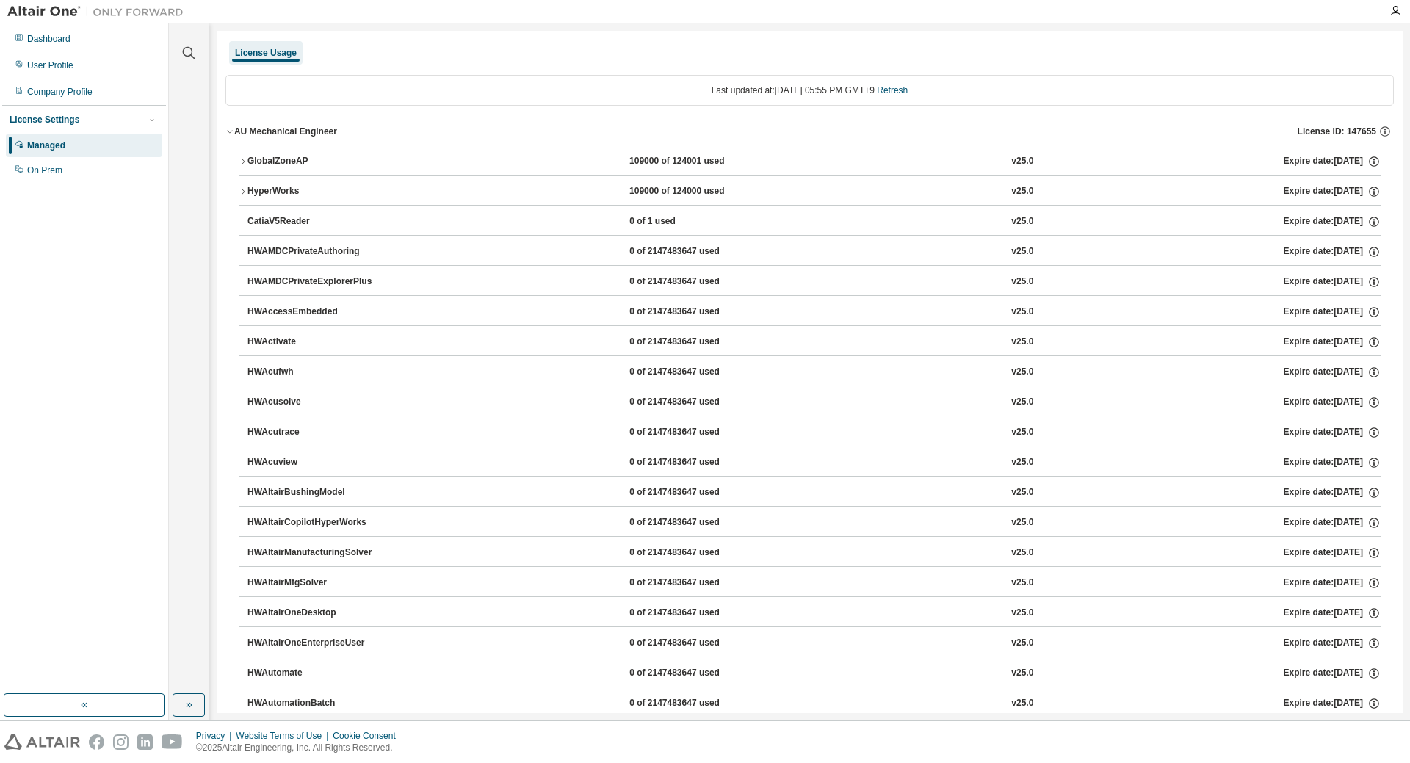
click at [243, 190] on icon "button" at bounding box center [243, 191] width 3 height 5
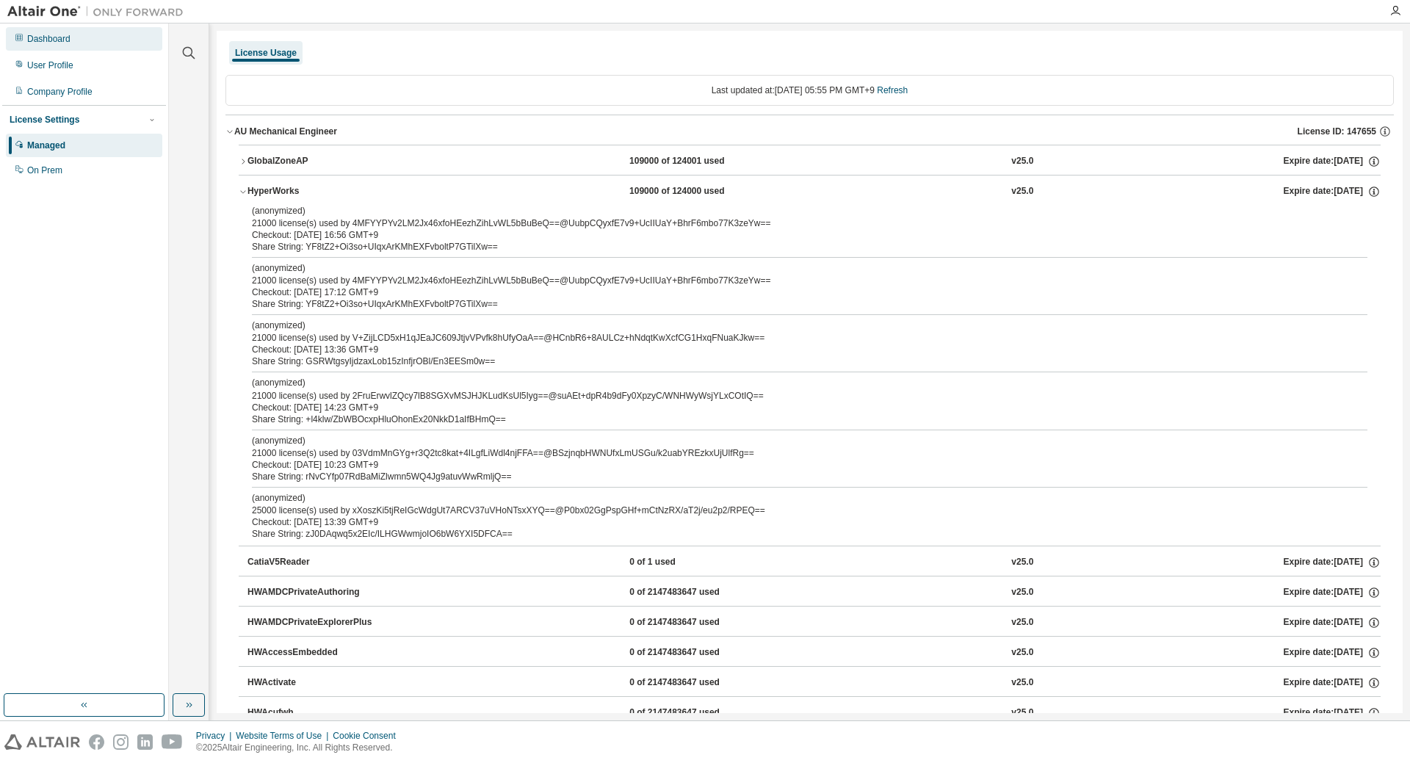
click at [43, 45] on div "Dashboard" at bounding box center [84, 38] width 156 height 23
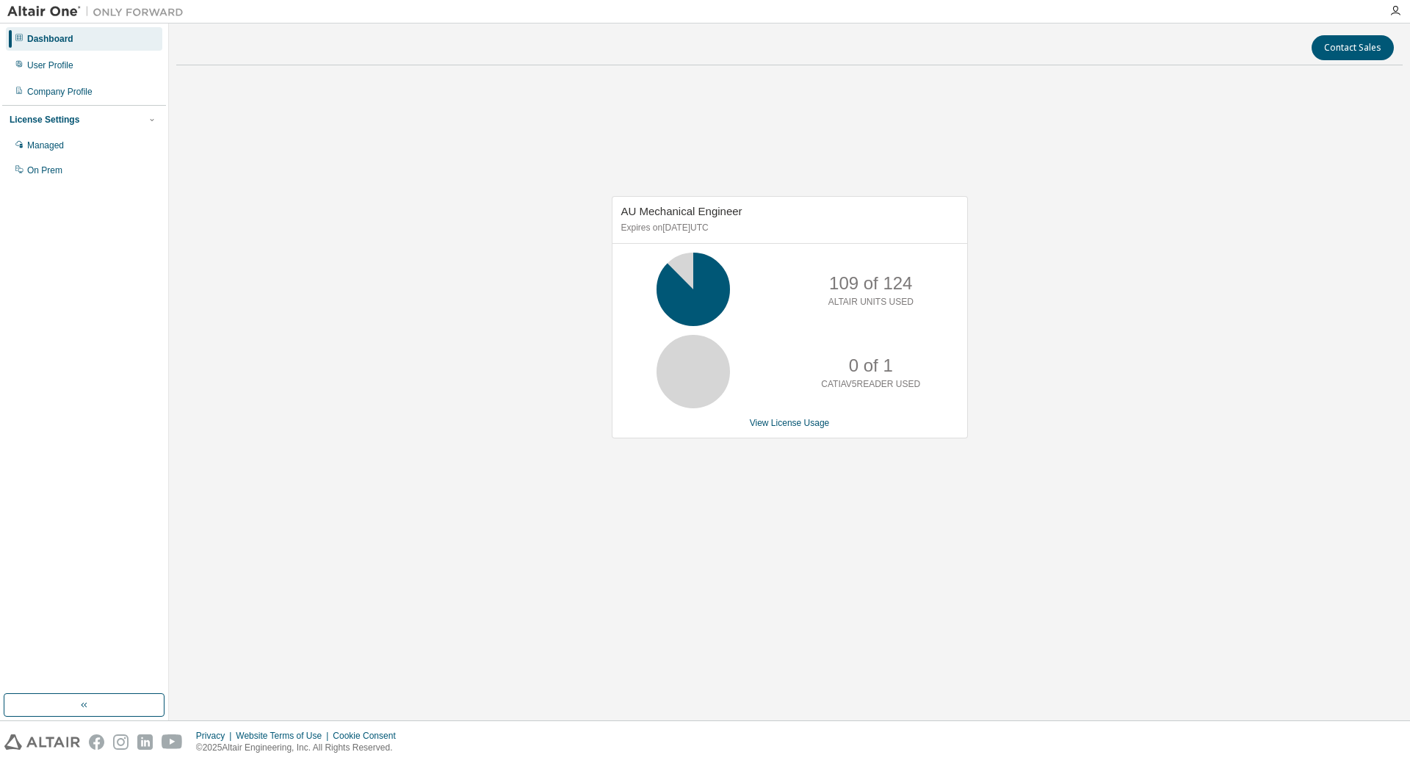
drag, startPoint x: 1109, startPoint y: 283, endPoint x: 936, endPoint y: 234, distance: 179.4
click at [1109, 283] on div "AU Mechanical Engineer Expires on [DATE] UTC 109 of 124 ALTAIR UNITS USED 0 of …" at bounding box center [789, 325] width 1226 height 496
drag, startPoint x: 385, startPoint y: 156, endPoint x: 294, endPoint y: 138, distance: 92.7
click at [303, 145] on div "AU Mechanical Engineer Expires on [DATE] UTC 109 of 124 ALTAIR UNITS USED 0 of …" at bounding box center [789, 325] width 1226 height 496
